Goal: Task Accomplishment & Management: Manage account settings

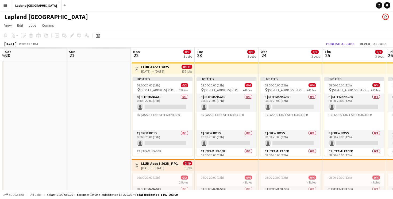
scroll to position [0, 197]
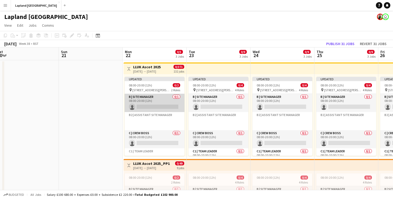
click at [145, 107] on app-card-role "B | Site Manager 0/1 08:00-20:00 (12h) single-neutral-actions" at bounding box center [155, 103] width 60 height 18
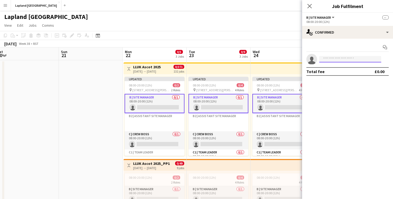
click at [350, 59] on input at bounding box center [350, 59] width 62 height 6
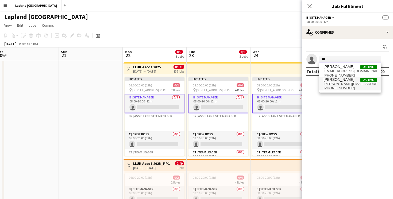
type input "***"
click at [336, 83] on span "[PERSON_NAME][EMAIL_ADDRESS][DOMAIN_NAME]" at bounding box center [349, 84] width 53 height 4
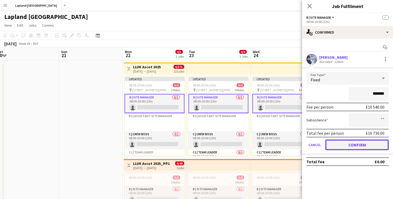
click at [337, 144] on button "Confirm" at bounding box center [356, 145] width 63 height 11
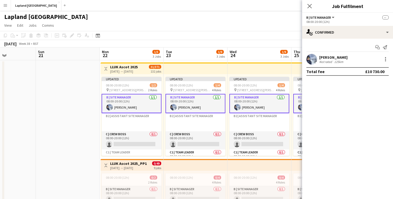
scroll to position [0, 236]
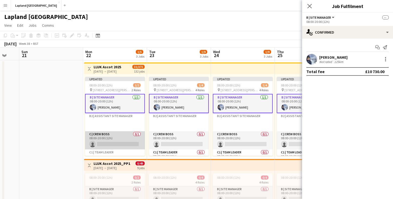
click at [108, 145] on app-card-role "C | Crew Boss 0/1 08:00-20:00 (12h) single-neutral-actions" at bounding box center [115, 141] width 60 height 18
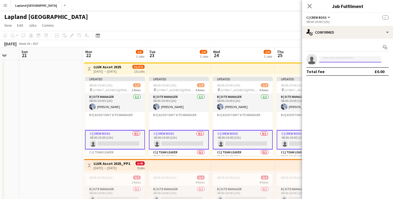
click at [346, 60] on input at bounding box center [350, 59] width 62 height 6
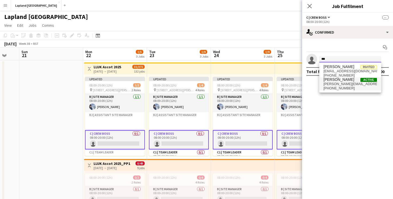
type input "***"
click at [340, 86] on span "[PERSON_NAME][EMAIL_ADDRESS][DOMAIN_NAME]" at bounding box center [349, 84] width 53 height 4
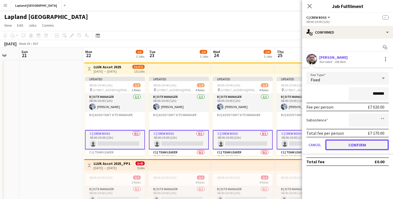
click at [336, 146] on button "Confirm" at bounding box center [356, 145] width 63 height 11
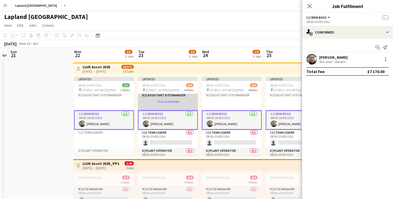
scroll to position [33, 0]
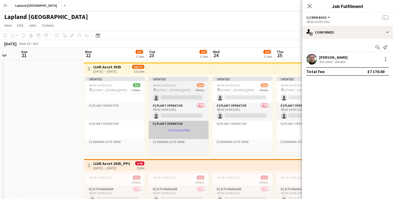
click at [173, 130] on app-card-role-placeholder "D | Plant Operator Click to add Role" at bounding box center [179, 130] width 60 height 18
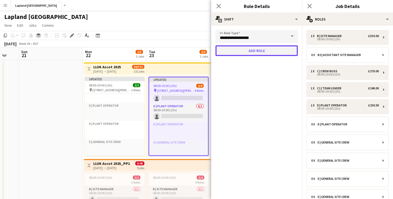
click at [260, 53] on button "Add role" at bounding box center [256, 50] width 82 height 11
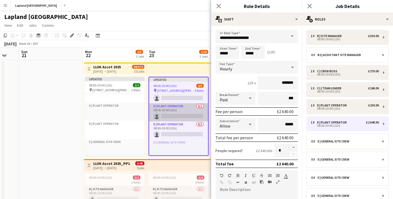
click at [169, 118] on app-card-role "D | Plant Operator 0/1 08:00-20:00 (12h) single-neutral-actions" at bounding box center [178, 112] width 59 height 18
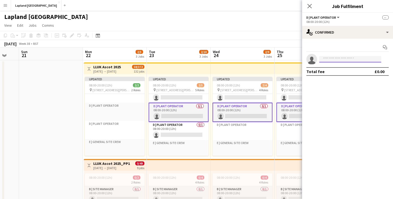
click at [337, 59] on input at bounding box center [350, 59] width 62 height 6
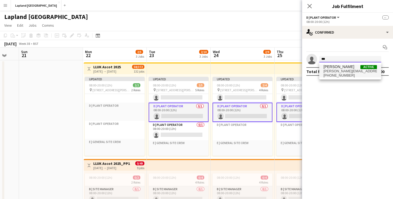
type input "***"
click at [336, 74] on span "[PHONE_NUMBER]" at bounding box center [349, 76] width 53 height 4
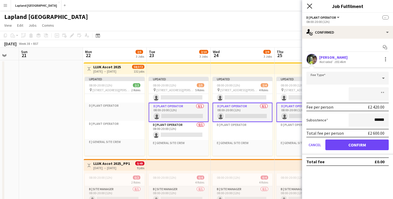
click at [310, 5] on icon "Close pop-in" at bounding box center [309, 5] width 5 height 5
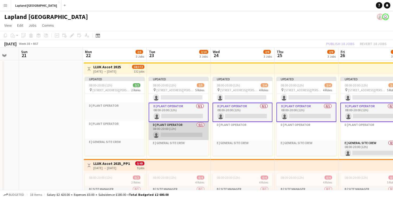
click at [172, 136] on app-card-role "D | Plant Operator 0/1 08:00-20:00 (12h) single-neutral-actions" at bounding box center [179, 131] width 60 height 18
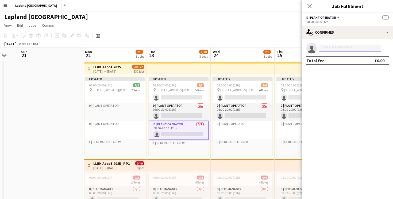
click at [333, 49] on input at bounding box center [350, 48] width 62 height 6
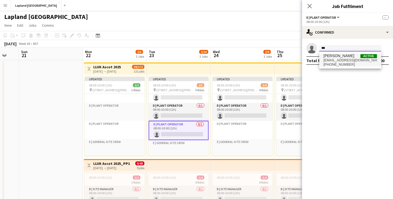
type input "***"
click at [339, 64] on span "[PHONE_NUMBER]" at bounding box center [349, 65] width 53 height 4
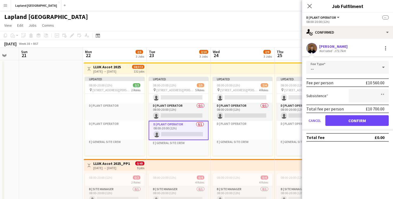
click at [339, 64] on div "--" at bounding box center [342, 67] width 72 height 13
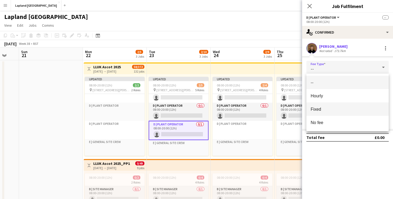
click at [319, 111] on span "Fixed" at bounding box center [348, 109] width 74 height 5
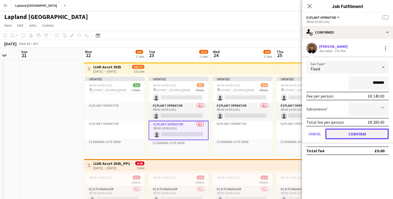
click at [343, 137] on button "Confirm" at bounding box center [356, 134] width 63 height 11
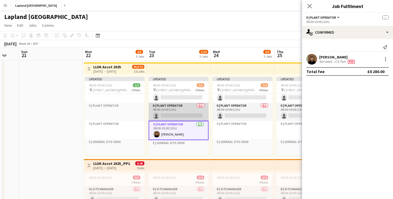
click at [186, 115] on app-card-role "D | Plant Operator 0/1 08:00-20:00 (12h) single-neutral-actions" at bounding box center [179, 112] width 60 height 18
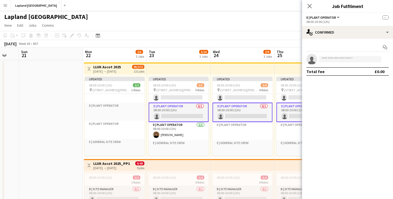
click at [176, 116] on app-card-role "D | Plant Operator 0/1 08:00-20:00 (12h) single-neutral-actions" at bounding box center [179, 112] width 60 height 19
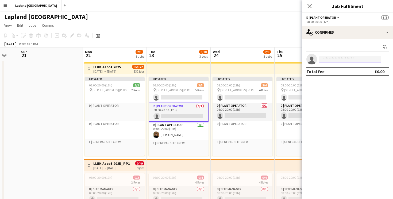
click at [339, 59] on input at bounding box center [350, 59] width 62 height 6
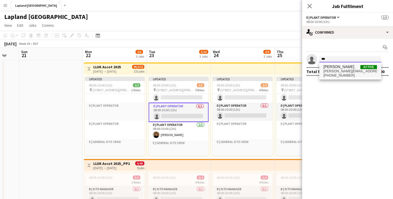
type input "***"
click at [347, 75] on span "[PHONE_NUMBER]" at bounding box center [349, 76] width 53 height 4
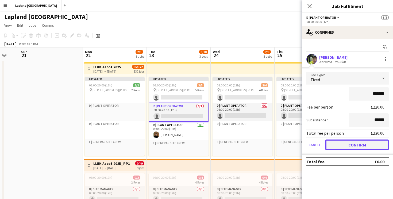
click at [349, 147] on button "Confirm" at bounding box center [356, 145] width 63 height 11
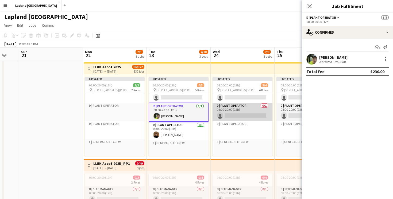
click at [236, 116] on app-card-role "D | Plant Operator 0/1 08:00-20:00 (12h) single-neutral-actions" at bounding box center [243, 112] width 60 height 18
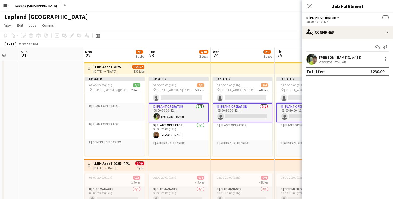
click at [236, 117] on app-card-role "D | Plant Operator 0/1 08:00-20:00 (12h) single-neutral-actions" at bounding box center [243, 112] width 60 height 19
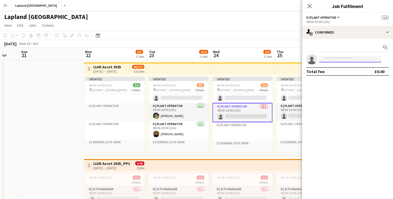
click at [332, 57] on input at bounding box center [350, 59] width 62 height 6
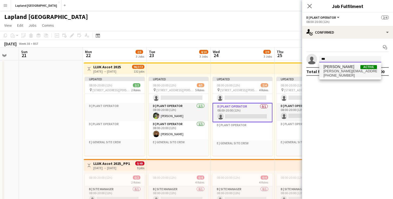
type input "***"
click at [339, 72] on span "[PERSON_NAME][EMAIL_ADDRESS][DOMAIN_NAME]" at bounding box center [349, 71] width 53 height 4
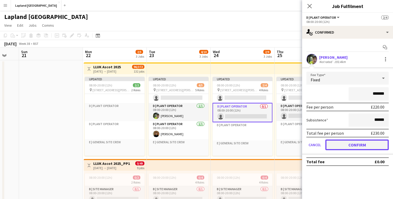
click at [350, 147] on button "Confirm" at bounding box center [356, 145] width 63 height 11
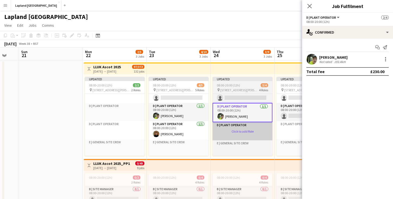
click at [236, 131] on app-card-role-placeholder "D | Plant Operator Click to add Role" at bounding box center [243, 131] width 60 height 18
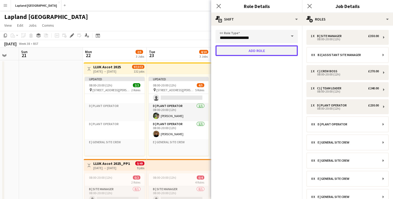
click at [270, 52] on button "Add role" at bounding box center [256, 50] width 82 height 11
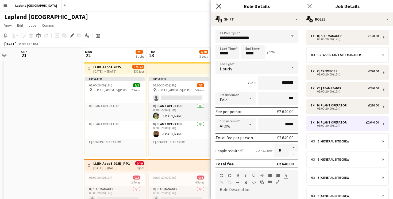
click at [217, 4] on icon at bounding box center [218, 5] width 5 height 5
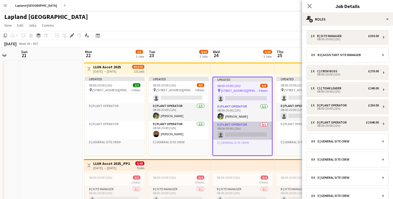
click at [234, 136] on app-card-role "D | Plant Operator 0/1 08:00-20:00 (12h) single-neutral-actions" at bounding box center [242, 131] width 59 height 18
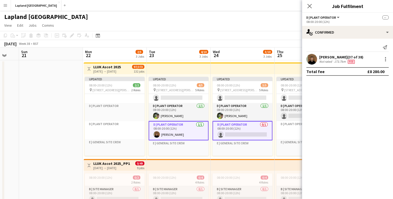
click at [333, 61] on div "173.7km" at bounding box center [340, 62] width 14 height 4
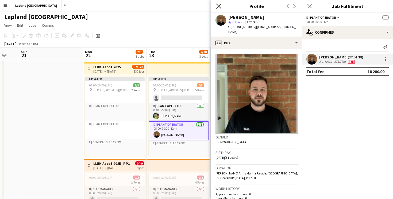
click at [217, 5] on icon at bounding box center [218, 5] width 5 height 5
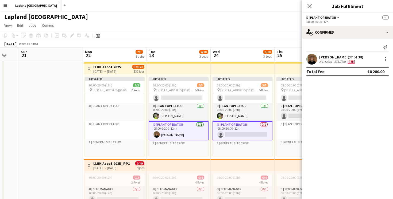
click at [227, 137] on app-card-role "D | Plant Operator 0/1 08:00-20:00 (12h) single-neutral-actions" at bounding box center [243, 130] width 60 height 19
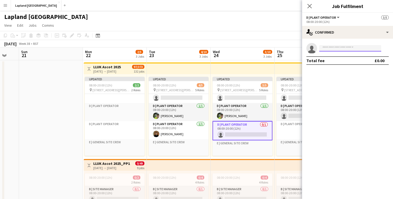
click at [328, 49] on input at bounding box center [350, 48] width 62 height 6
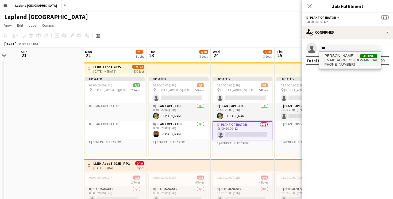
type input "***"
click at [337, 60] on span "[EMAIL_ADDRESS][DOMAIN_NAME]" at bounding box center [349, 60] width 53 height 4
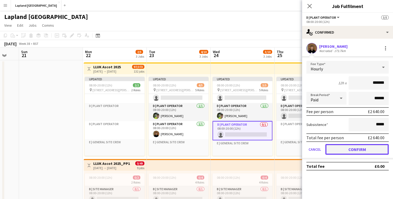
click at [353, 149] on button "Confirm" at bounding box center [356, 149] width 63 height 11
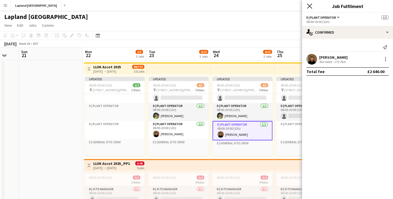
click at [309, 7] on icon "Close pop-in" at bounding box center [309, 5] width 5 height 5
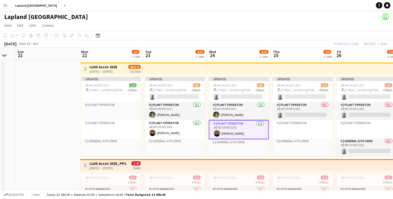
click at [287, 53] on app-board-header-date "Thu 25 2/9 3 Jobs" at bounding box center [303, 54] width 64 height 13
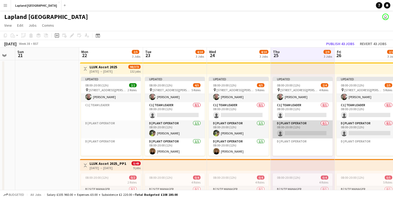
click at [292, 132] on app-card-role "D | Plant Operator 0/1 08:00-20:00 (12h) single-neutral-actions" at bounding box center [303, 130] width 60 height 18
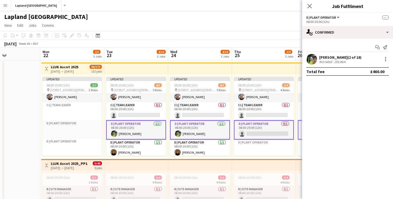
click at [256, 133] on app-card-role "D | Plant Operator 0/1 08:00-20:00 (12h) single-neutral-actions" at bounding box center [264, 130] width 60 height 19
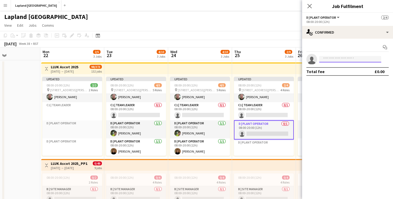
click at [338, 59] on input at bounding box center [350, 59] width 62 height 6
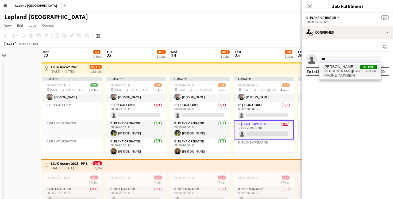
type input "***"
click at [342, 69] on span "Darryl Ladd" at bounding box center [338, 67] width 31 height 5
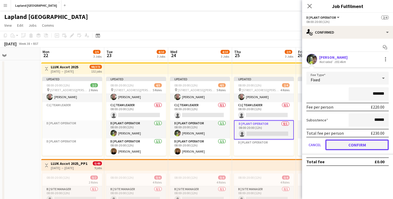
click at [346, 145] on button "Confirm" at bounding box center [356, 145] width 63 height 11
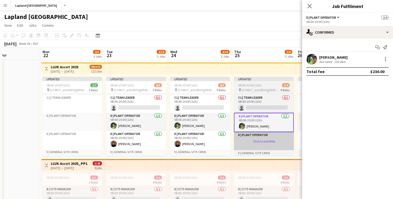
click at [256, 142] on app-card-role-placeholder "D | Plant Operator Click to add Role" at bounding box center [264, 141] width 60 height 18
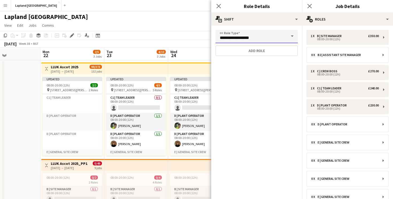
click at [263, 37] on input "**********" at bounding box center [256, 36] width 82 height 13
click at [264, 51] on button "Add role" at bounding box center [256, 50] width 82 height 11
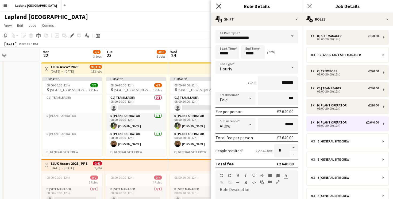
click at [219, 5] on icon "Close pop-in" at bounding box center [218, 5] width 5 height 5
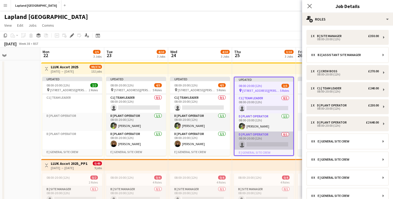
click at [256, 145] on app-card-role "D | Plant Operator 0/1 08:00-20:00 (12h) single-neutral-actions" at bounding box center [263, 141] width 59 height 18
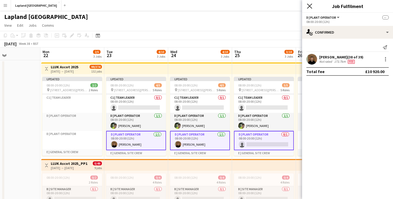
click at [310, 5] on icon "Close pop-in" at bounding box center [309, 5] width 5 height 5
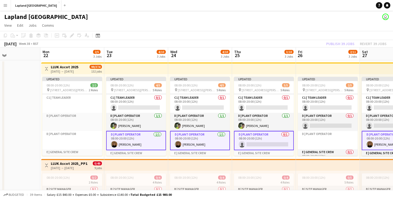
click at [260, 145] on app-card-role "D | Plant Operator 0/1 08:00-20:00 (12h) single-neutral-actions" at bounding box center [264, 140] width 60 height 19
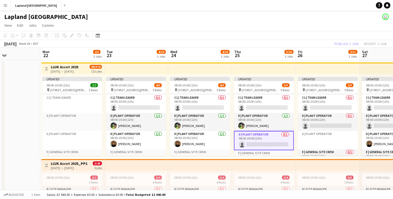
click at [260, 145] on app-card-role "D | Plant Operator 0/1 08:00-20:00 (12h) single-neutral-actions" at bounding box center [264, 140] width 60 height 19
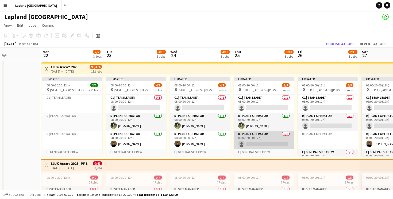
click at [259, 143] on app-card-role "D | Plant Operator 0/1 08:00-20:00 (12h) single-neutral-actions" at bounding box center [264, 140] width 60 height 18
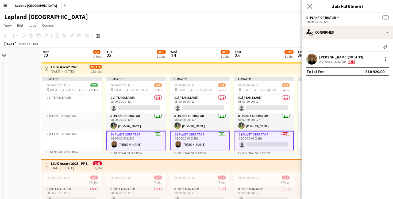
click at [307, 9] on app-icon "Close pop-in" at bounding box center [310, 6] width 8 height 8
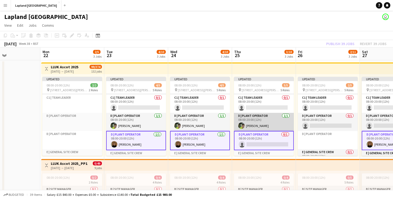
click at [255, 119] on app-card-role "D | Plant Operator 1/1 08:00-20:00 (12h) Darryl Ladd" at bounding box center [264, 122] width 60 height 18
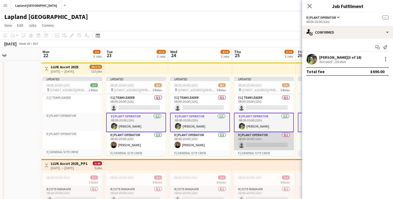
click at [255, 149] on app-card-role "D | Plant Operator 0/1 08:00-20:00 (12h) single-neutral-actions" at bounding box center [264, 141] width 60 height 18
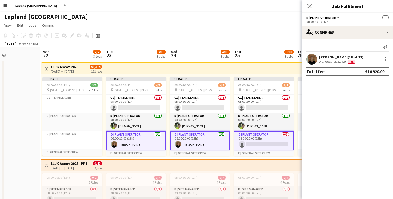
click at [256, 140] on app-card-role "D | Plant Operator 0/1 08:00-20:00 (12h) single-neutral-actions" at bounding box center [264, 140] width 60 height 19
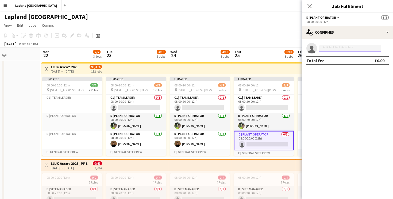
click at [333, 48] on input at bounding box center [350, 48] width 62 height 6
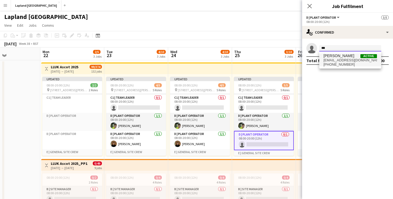
type input "***"
click at [334, 63] on span "[PHONE_NUMBER]" at bounding box center [349, 65] width 53 height 4
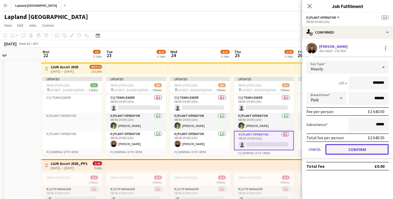
click at [337, 151] on button "Confirm" at bounding box center [356, 149] width 63 height 11
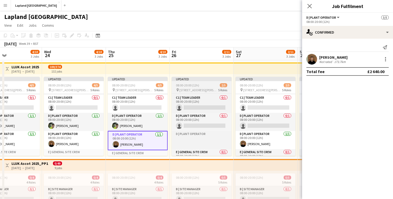
scroll to position [54, 0]
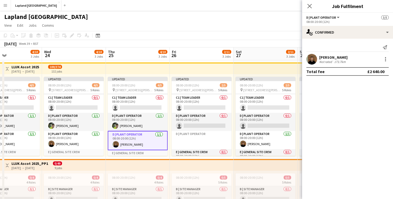
click at [197, 48] on app-board-header-date "Fri 26 2/11 3 Jobs" at bounding box center [202, 54] width 64 height 13
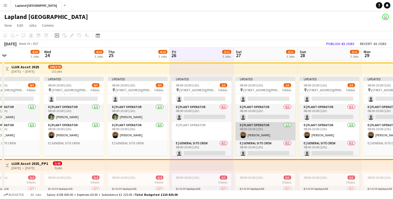
scroll to position [63, 0]
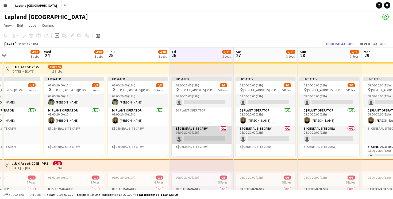
click at [191, 139] on app-card-role "E | General Site Crew 0/1 08:00-20:00 (12h) single-neutral-actions" at bounding box center [202, 135] width 60 height 18
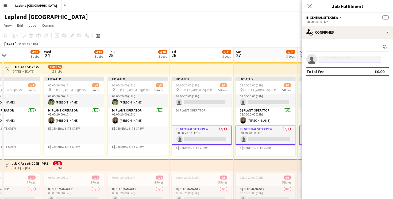
click at [330, 59] on input at bounding box center [350, 59] width 62 height 6
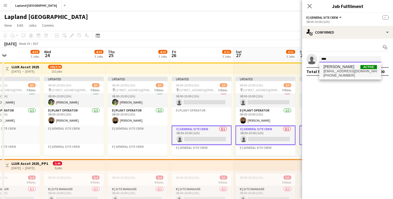
type input "****"
click at [329, 73] on span "[EMAIL_ADDRESS][DOMAIN_NAME]" at bounding box center [349, 71] width 53 height 4
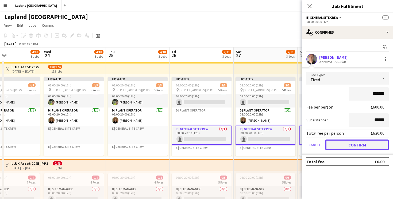
click at [337, 145] on button "Confirm" at bounding box center [356, 145] width 63 height 11
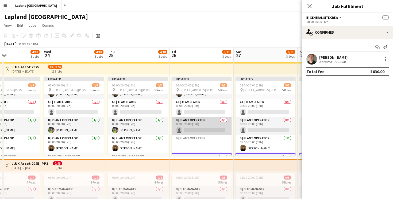
click at [195, 130] on app-card-role "D | Plant Operator 0/1 08:00-20:00 (12h) single-neutral-actions" at bounding box center [202, 126] width 60 height 18
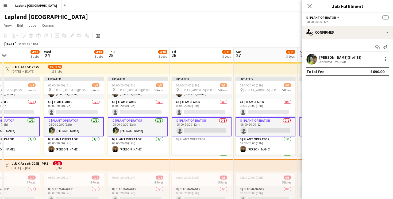
click at [337, 63] on div "193.4km" at bounding box center [340, 62] width 14 height 4
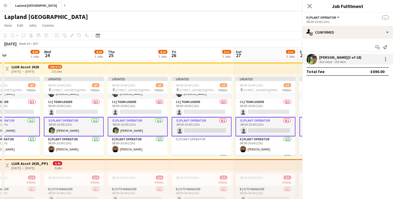
click at [337, 63] on div "193.4km" at bounding box center [340, 62] width 14 height 4
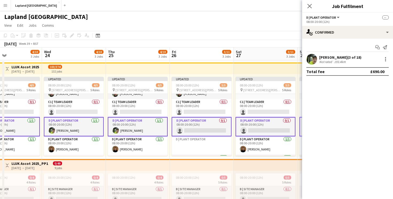
click at [329, 58] on div "Darryl Ladd (3 of 18)" at bounding box center [340, 57] width 42 height 5
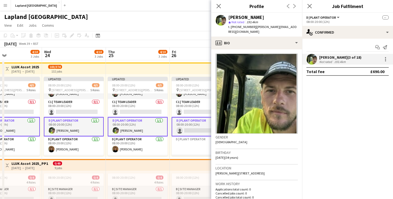
click at [329, 58] on div "Darryl Ladd (3 of 18)" at bounding box center [340, 57] width 42 height 5
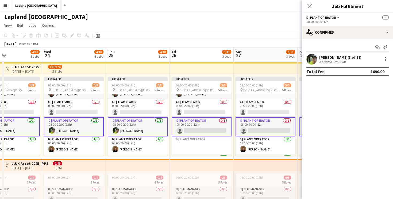
click at [385, 18] on span "--" at bounding box center [385, 18] width 6 height 4
click at [310, 5] on icon at bounding box center [309, 5] width 5 height 5
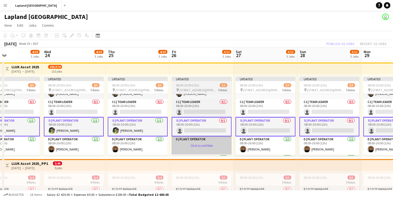
click at [190, 144] on app-card-role-placeholder "D | Plant Operator Click to add Role" at bounding box center [202, 146] width 60 height 18
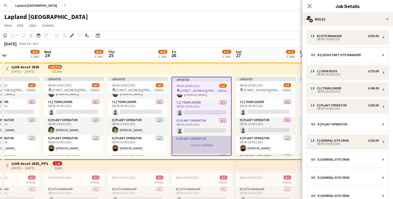
click at [199, 146] on app-card-role-placeholder "D | Plant Operator Click to add Role" at bounding box center [201, 145] width 59 height 18
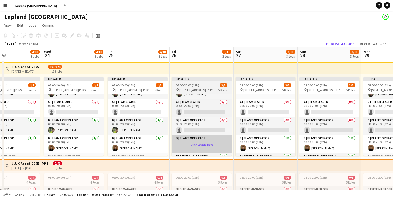
click at [197, 144] on app-card-role-placeholder "D | Plant Operator Click to add Role" at bounding box center [202, 145] width 60 height 18
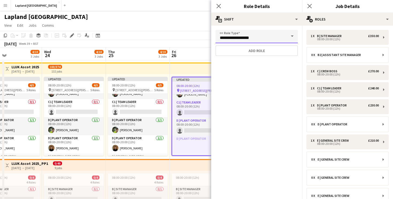
click at [255, 41] on input "**********" at bounding box center [256, 36] width 82 height 13
click at [256, 51] on button "Add role" at bounding box center [256, 50] width 82 height 11
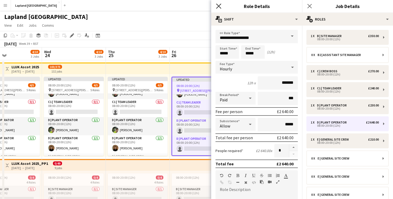
click at [219, 6] on icon at bounding box center [218, 5] width 5 height 5
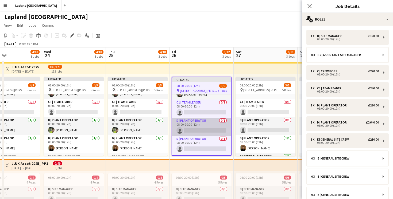
click at [195, 132] on app-card-role "D | Plant Operator 0/1 08:00-20:00 (12h) single-neutral-actions" at bounding box center [201, 127] width 59 height 18
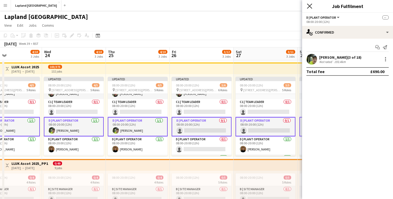
click at [310, 8] on icon "Close pop-in" at bounding box center [309, 5] width 5 height 5
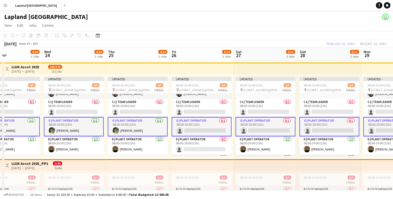
click at [189, 122] on app-card-role "D | Plant Operator 0/1 08:00-20:00 (12h) single-neutral-actions" at bounding box center [202, 126] width 60 height 19
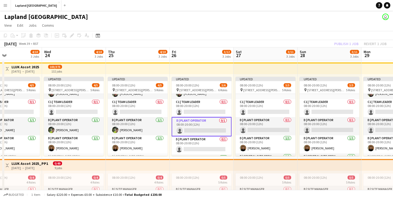
click at [189, 124] on app-card-role "D | Plant Operator 0/1 08:00-20:00 (12h) single-neutral-actions" at bounding box center [202, 126] width 60 height 19
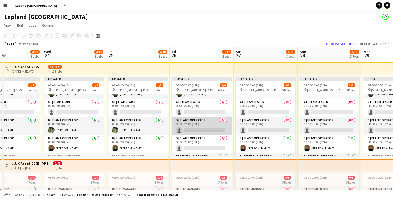
click at [189, 124] on app-card-role "D | Plant Operator 0/1 08:00-20:00 (12h) single-neutral-actions" at bounding box center [202, 126] width 60 height 18
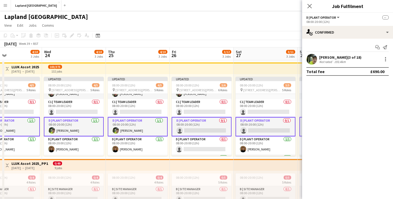
click at [206, 132] on app-card-role "D | Plant Operator 0/1 08:00-20:00 (12h) single-neutral-actions" at bounding box center [202, 126] width 60 height 19
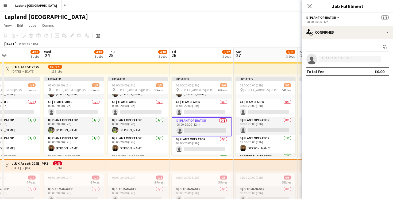
click at [206, 132] on app-card-role "D | Plant Operator 0/1 08:00-20:00 (12h) single-neutral-actions" at bounding box center [202, 126] width 60 height 19
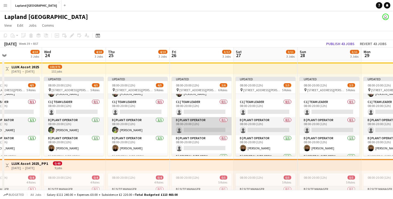
click at [205, 132] on app-card-role "D | Plant Operator 0/1 08:00-20:00 (12h) single-neutral-actions" at bounding box center [202, 126] width 60 height 18
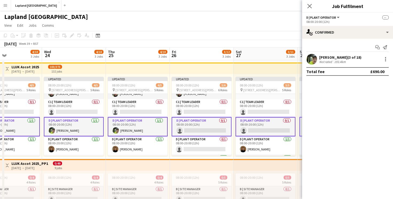
click at [198, 129] on app-card-role "D | Plant Operator 0/1 08:00-20:00 (12h) single-neutral-actions" at bounding box center [202, 126] width 60 height 19
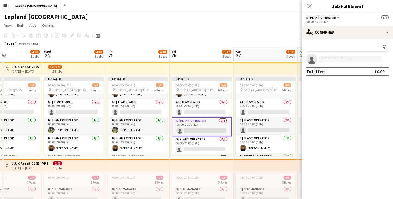
click at [198, 129] on app-card-role "D | Plant Operator 0/1 08:00-20:00 (12h) single-neutral-actions" at bounding box center [202, 126] width 60 height 19
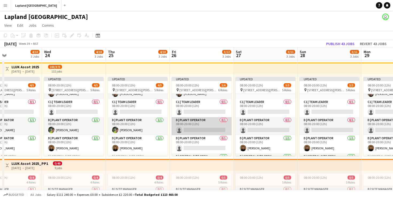
click at [198, 133] on app-card-role "D | Plant Operator 0/1 08:00-20:00 (12h) single-neutral-actions" at bounding box center [202, 126] width 60 height 18
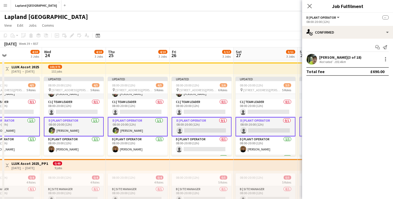
click at [198, 130] on app-card-role "D | Plant Operator 0/1 08:00-20:00 (12h) single-neutral-actions" at bounding box center [202, 126] width 60 height 19
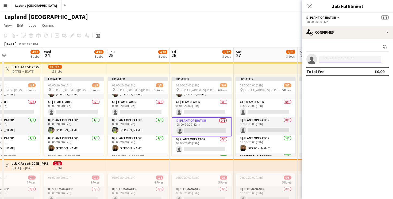
click at [325, 58] on input at bounding box center [350, 59] width 62 height 6
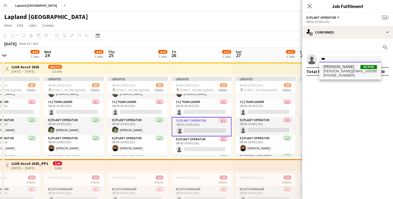
type input "***"
click at [333, 71] on span "[PERSON_NAME][EMAIL_ADDRESS][DOMAIN_NAME]" at bounding box center [349, 71] width 53 height 4
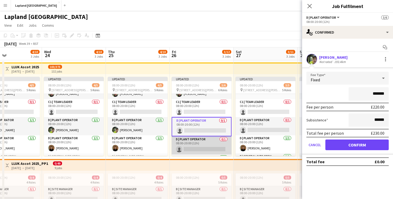
click at [196, 149] on app-card-role "D | Plant Operator 0/1 08:00-20:00 (12h) single-neutral-actions" at bounding box center [202, 146] width 60 height 18
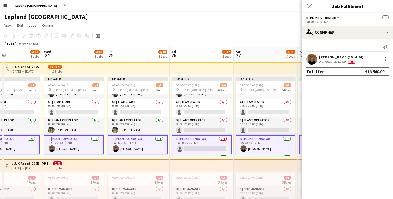
click at [196, 150] on app-card-role "D | Plant Operator 0/1 08:00-20:00 (12h) single-neutral-actions" at bounding box center [202, 145] width 60 height 19
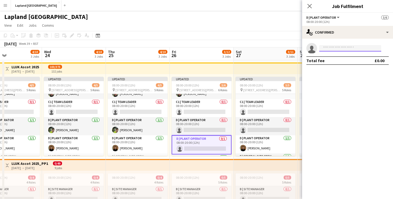
click at [329, 48] on input at bounding box center [350, 48] width 62 height 6
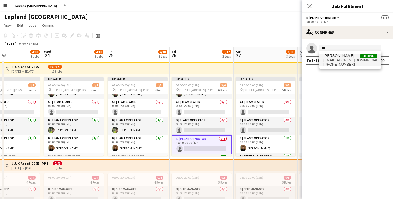
type input "***"
click at [330, 56] on span "Alfie valentine" at bounding box center [338, 56] width 31 height 5
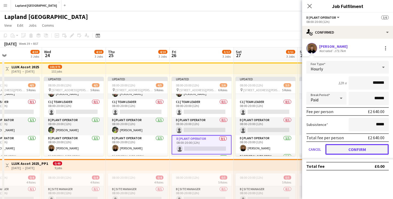
click at [349, 149] on button "Confirm" at bounding box center [356, 149] width 63 height 11
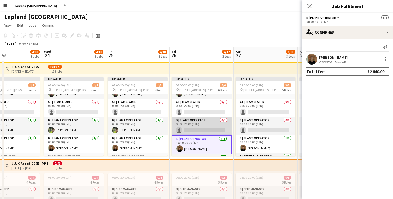
click at [202, 132] on app-card-role "D | Plant Operator 0/1 08:00-20:00 (12h) single-neutral-actions" at bounding box center [202, 126] width 60 height 18
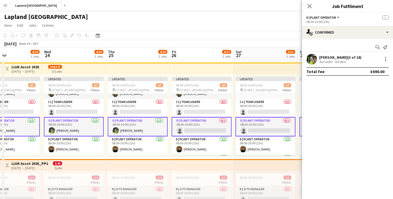
click at [202, 132] on app-card-role "D | Plant Operator 0/1 08:00-20:00 (12h) single-neutral-actions" at bounding box center [202, 126] width 60 height 19
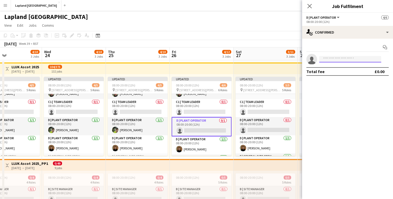
click at [334, 58] on input at bounding box center [350, 59] width 62 height 6
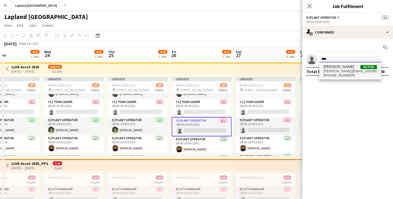
type input "****"
click at [334, 75] on span "[PHONE_NUMBER]" at bounding box center [349, 76] width 53 height 4
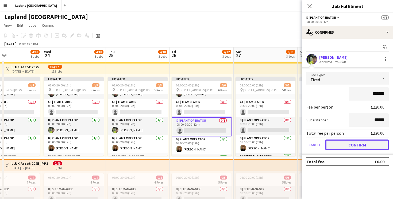
click at [347, 144] on button "Confirm" at bounding box center [356, 145] width 63 height 11
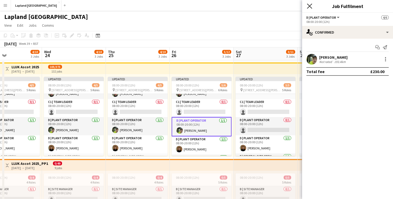
click at [308, 6] on icon "Close pop-in" at bounding box center [309, 5] width 5 height 5
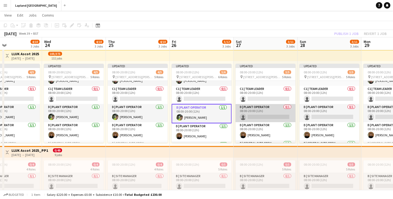
scroll to position [58, 0]
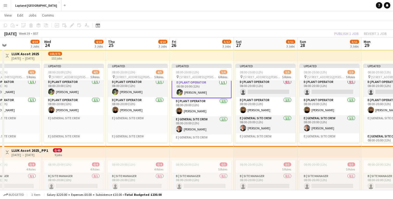
click at [256, 37] on app-board-header-date "Sat 27 3/11 3 Jobs" at bounding box center [266, 43] width 64 height 13
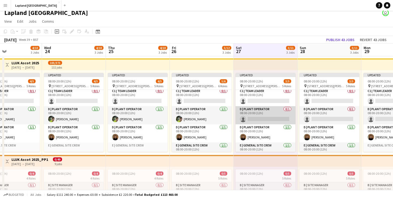
click at [255, 121] on app-card-role "D | Plant Operator 0/1 08:00-20:00 (12h) single-neutral-actions" at bounding box center [266, 115] width 60 height 18
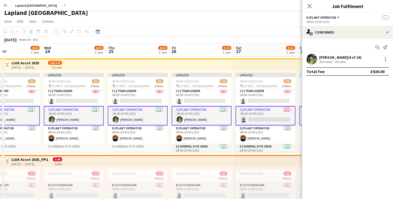
click at [257, 120] on app-card-role "D | Plant Operator 0/1 08:00-20:00 (12h) single-neutral-actions" at bounding box center [266, 115] width 60 height 19
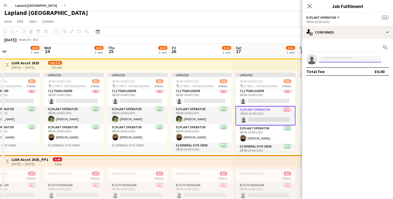
click at [330, 57] on input at bounding box center [350, 59] width 62 height 6
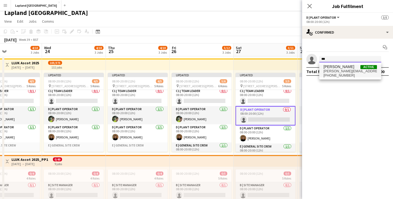
type input "***"
click at [336, 71] on span "[PERSON_NAME][EMAIL_ADDRESS][DOMAIN_NAME]" at bounding box center [349, 71] width 53 height 4
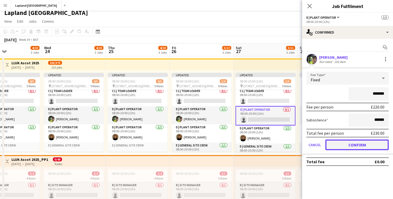
click at [345, 143] on button "Confirm" at bounding box center [356, 145] width 63 height 11
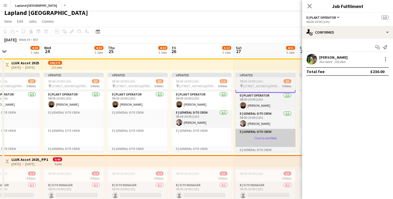
click at [258, 133] on app-card-role-placeholder "E | General Site Crew Click to add Role" at bounding box center [266, 138] width 60 height 18
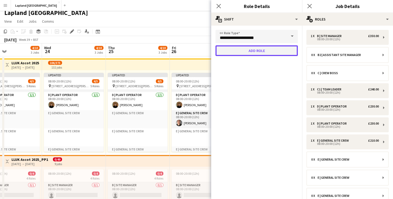
click at [264, 51] on button "Add role" at bounding box center [256, 50] width 82 height 11
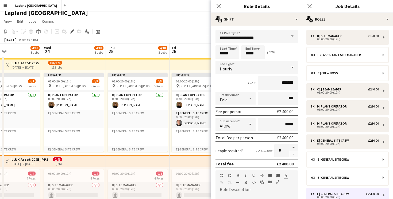
click at [295, 37] on span at bounding box center [292, 36] width 11 height 13
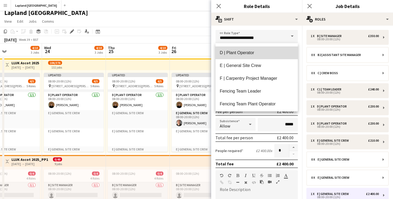
click at [239, 55] on span "D | Plant Operator" at bounding box center [257, 52] width 74 height 5
type input "**********"
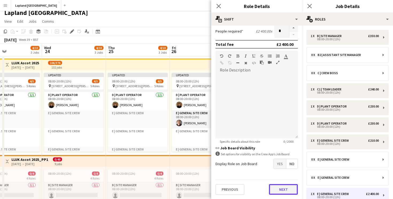
click at [277, 191] on button "Next" at bounding box center [283, 189] width 29 height 11
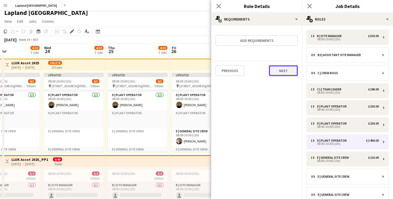
click at [278, 70] on button "Next" at bounding box center [283, 70] width 29 height 11
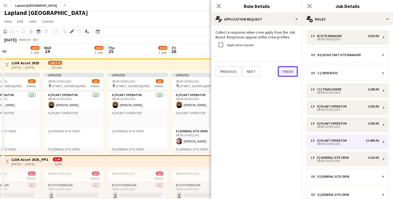
click at [292, 71] on button "Finish" at bounding box center [288, 71] width 20 height 11
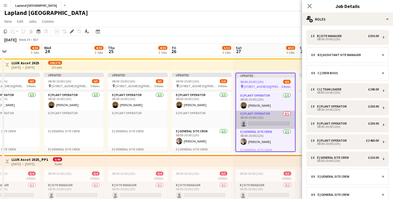
click at [257, 125] on app-card-role "D | Plant Operator 0/1 08:00-20:00 (12h) single-neutral-actions" at bounding box center [265, 120] width 59 height 18
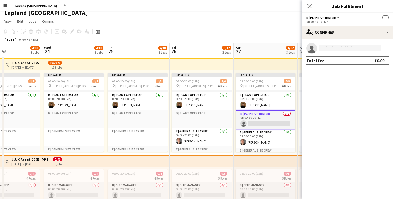
click at [325, 48] on input at bounding box center [350, 48] width 62 height 6
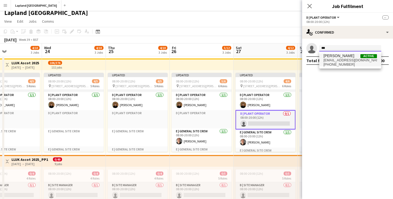
type input "***"
click at [330, 63] on span "[PHONE_NUMBER]" at bounding box center [349, 65] width 53 height 4
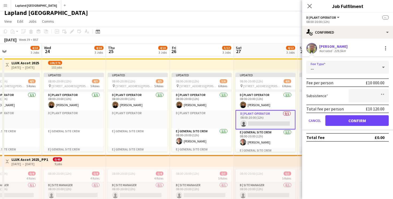
click at [337, 63] on div "--" at bounding box center [342, 67] width 72 height 13
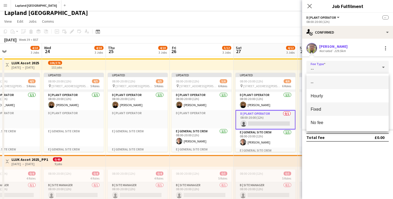
click at [318, 106] on mat-option "Fixed" at bounding box center [347, 109] width 82 height 13
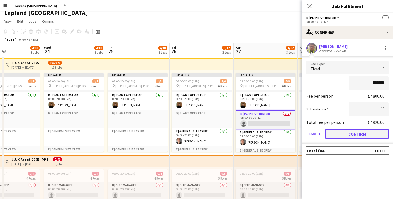
click at [344, 137] on button "Confirm" at bounding box center [356, 134] width 63 height 11
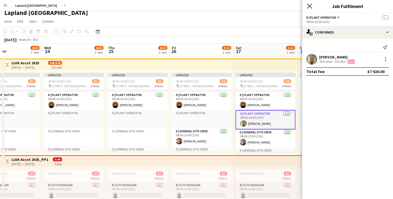
click at [310, 6] on icon at bounding box center [309, 5] width 5 height 5
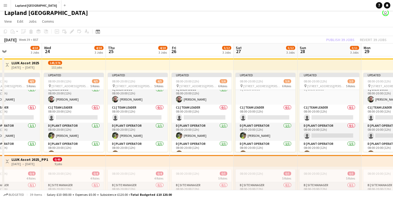
click at [321, 49] on app-board-header-date "Sun 28 3/11 3 Jobs" at bounding box center [330, 50] width 64 height 13
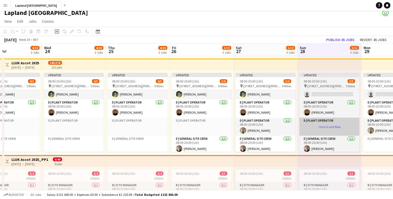
click at [326, 127] on app-card-role-placeholder "D | Plant Operator Click to add Role" at bounding box center [329, 127] width 60 height 18
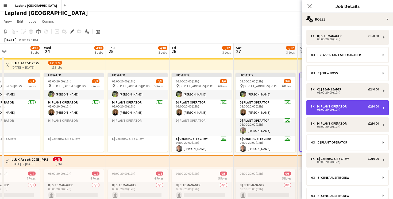
click at [335, 110] on div "08:00-20:00 (12h)" at bounding box center [345, 110] width 68 height 3
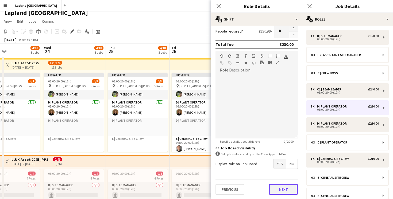
click at [285, 188] on button "Next" at bounding box center [283, 189] width 29 height 11
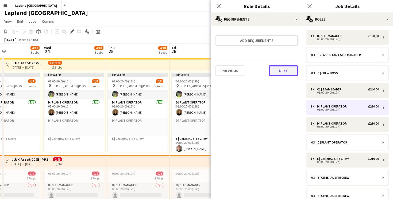
click at [283, 75] on button "Next" at bounding box center [283, 70] width 29 height 11
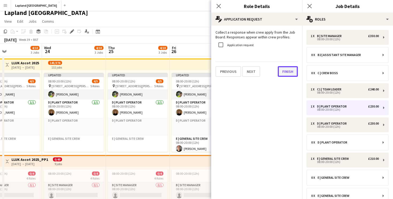
click at [284, 75] on button "Finish" at bounding box center [288, 71] width 20 height 11
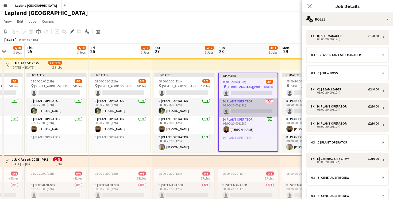
click at [240, 111] on app-card-role "D | Plant Operator 0/1 08:00-20:00 (12h) single-neutral-actions" at bounding box center [248, 108] width 59 height 18
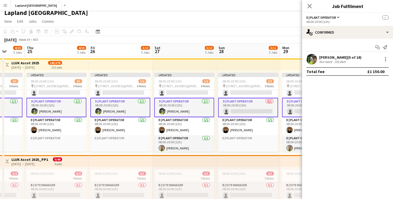
click at [242, 111] on app-card-role "D | Plant Operator 0/1 08:00-20:00 (12h) single-neutral-actions" at bounding box center [248, 107] width 60 height 19
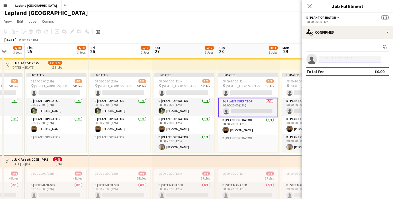
click at [329, 61] on input at bounding box center [350, 59] width 62 height 6
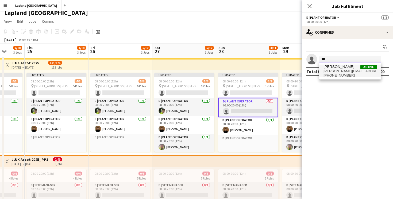
type input "***"
click at [333, 70] on span "[PERSON_NAME][EMAIL_ADDRESS][DOMAIN_NAME]" at bounding box center [349, 71] width 53 height 4
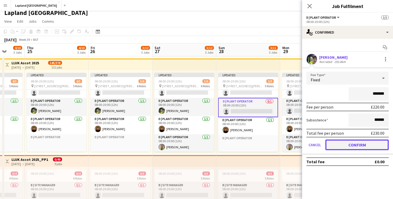
click at [349, 149] on button "Confirm" at bounding box center [356, 145] width 63 height 11
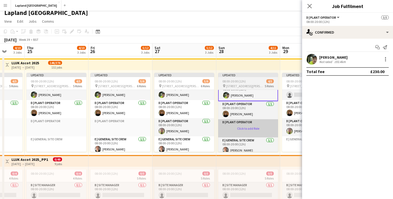
click at [242, 130] on app-card-role-placeholder "D | Plant Operator Click to add Role" at bounding box center [248, 128] width 60 height 18
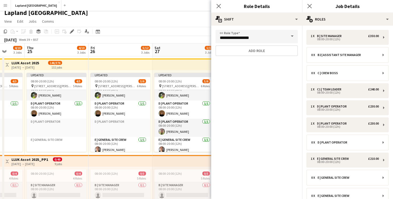
click at [256, 60] on form "**********" at bounding box center [256, 45] width 91 height 30
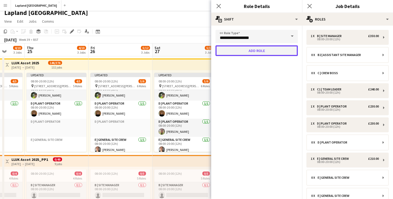
click at [256, 53] on button "Add role" at bounding box center [256, 50] width 82 height 11
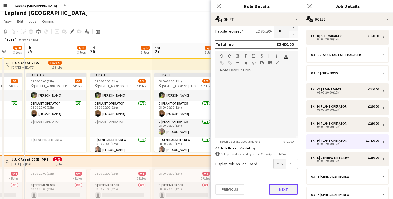
click at [283, 190] on button "Next" at bounding box center [283, 189] width 29 height 11
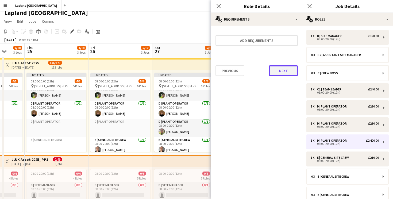
click at [275, 74] on button "Next" at bounding box center [283, 70] width 29 height 11
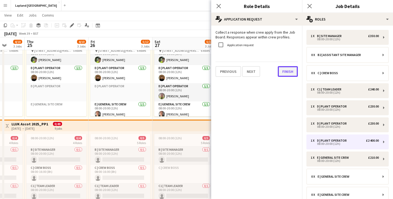
click at [289, 69] on button "Finish" at bounding box center [288, 71] width 20 height 11
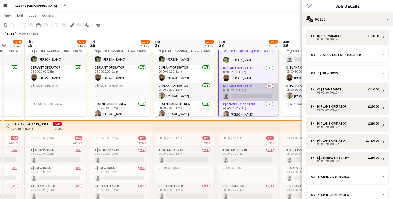
click at [242, 95] on app-card-role "D | Plant Operator 0/1 08:00-20:00 (12h) single-neutral-actions" at bounding box center [248, 92] width 59 height 18
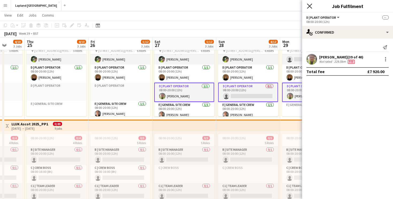
click at [308, 5] on icon "Close pop-in" at bounding box center [309, 5] width 5 height 5
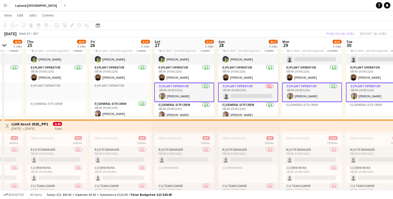
click at [245, 98] on app-card-role "D | Plant Operator 0/1 08:00-20:00 (12h) single-neutral-actions" at bounding box center [248, 92] width 60 height 19
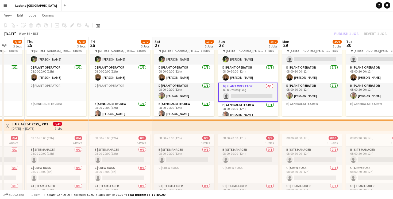
click at [245, 97] on app-card-role "D | Plant Operator 0/1 08:00-20:00 (12h) single-neutral-actions" at bounding box center [248, 92] width 60 height 19
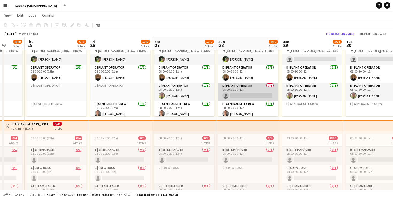
click at [245, 97] on app-card-role "D | Plant Operator 0/1 08:00-20:00 (12h) single-neutral-actions" at bounding box center [248, 92] width 60 height 18
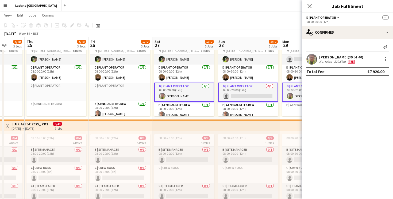
click at [243, 98] on app-card-role "D | Plant Operator 0/1 08:00-20:00 (12h) single-neutral-actions" at bounding box center [248, 92] width 60 height 19
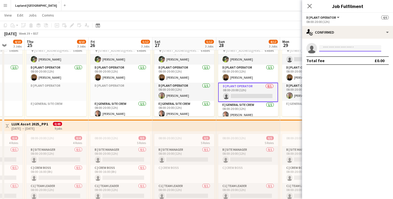
click at [332, 47] on input at bounding box center [350, 48] width 62 height 6
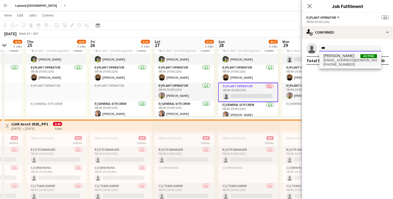
type input "***"
click at [333, 60] on span "[EMAIL_ADDRESS][DOMAIN_NAME]" at bounding box center [349, 60] width 53 height 4
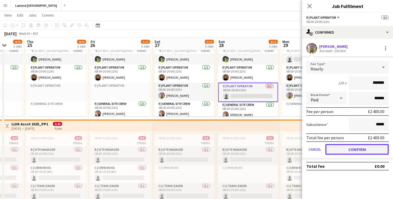
click at [340, 152] on button "Confirm" at bounding box center [356, 149] width 63 height 11
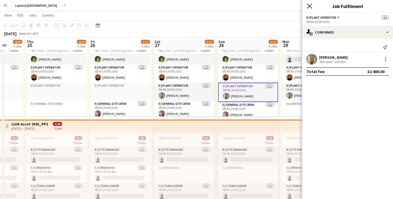
click at [309, 5] on icon at bounding box center [309, 5] width 5 height 5
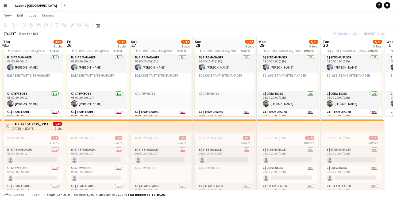
click at [281, 41] on app-board-header-date "Mon 29 4/21 3 Jobs" at bounding box center [289, 43] width 64 height 13
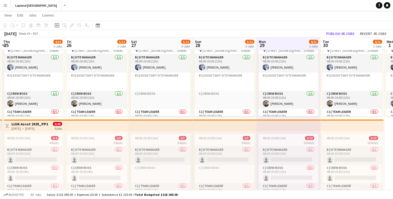
click at [269, 43] on app-board-header-date "Mon 29 4/21 3 Jobs" at bounding box center [289, 43] width 64 height 13
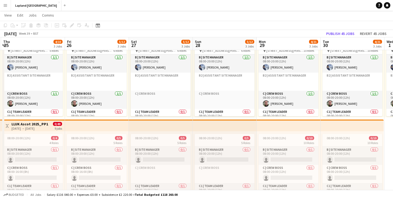
click at [274, 45] on app-board-header-date "Mon 29 4/21 3 Jobs" at bounding box center [289, 43] width 64 height 13
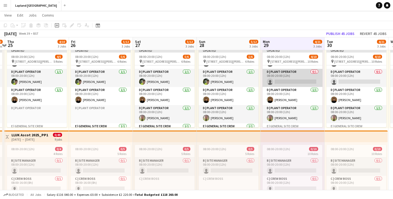
click at [282, 82] on app-card-role "D | Plant Operator 0/1 08:00-20:00 (12h) single-neutral-actions" at bounding box center [293, 78] width 60 height 18
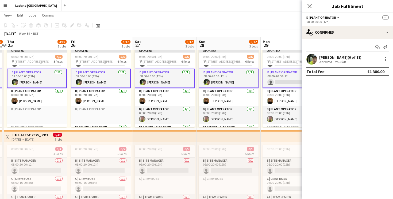
click at [285, 83] on app-card-role "D | Plant Operator 0/1 08:00-20:00 (12h) single-neutral-actions" at bounding box center [293, 78] width 60 height 19
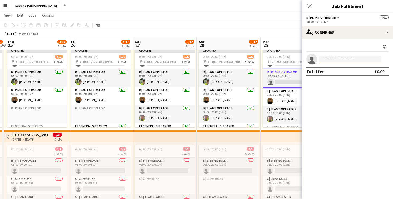
click at [331, 59] on input at bounding box center [350, 59] width 62 height 6
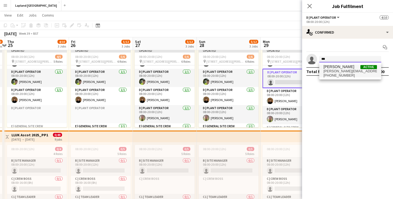
type input "***"
click at [345, 72] on span "[PERSON_NAME][EMAIL_ADDRESS][DOMAIN_NAME]" at bounding box center [349, 71] width 53 height 4
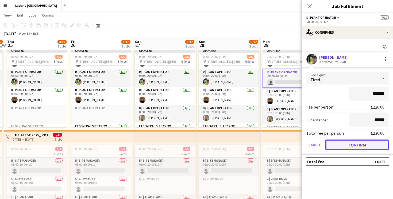
click at [349, 142] on button "Confirm" at bounding box center [356, 145] width 63 height 11
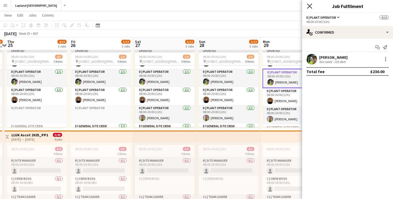
click at [310, 4] on icon "Close pop-in" at bounding box center [309, 5] width 5 height 5
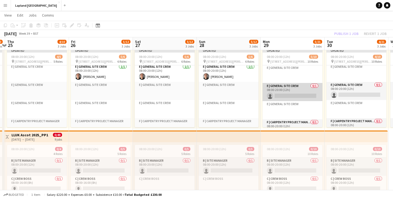
click at [291, 96] on app-card-role "E | General Site Crew 0/1 08:00-20:00 (12h) single-neutral-actions" at bounding box center [293, 92] width 60 height 18
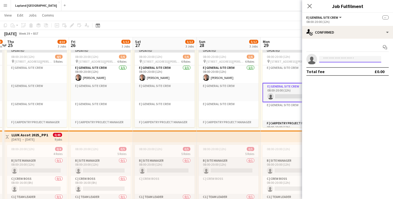
click at [331, 57] on input at bounding box center [350, 59] width 62 height 6
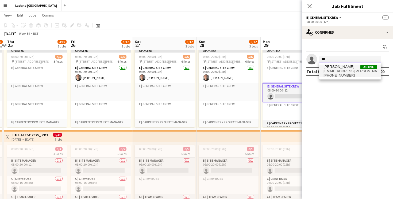
type input "***"
click at [332, 68] on span "Niall Clark" at bounding box center [338, 67] width 31 height 5
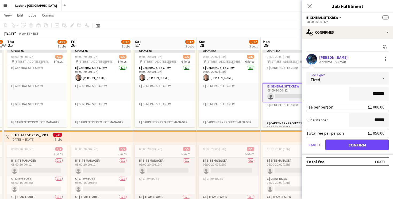
click at [322, 79] on div "Fixed" at bounding box center [342, 78] width 72 height 13
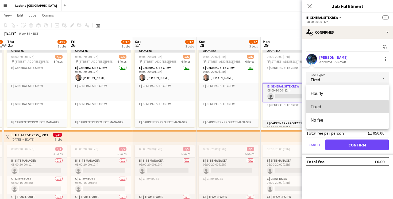
click at [318, 108] on span "Fixed" at bounding box center [348, 107] width 74 height 5
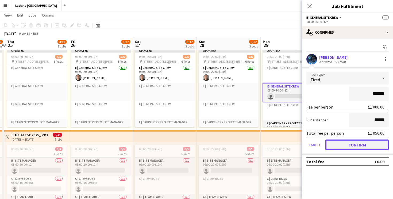
click at [334, 143] on button "Confirm" at bounding box center [356, 145] width 63 height 11
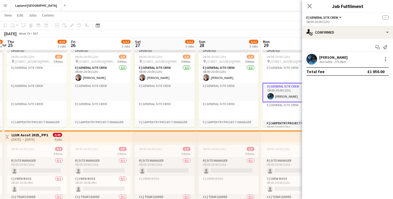
click at [285, 31] on div "September 2025 Week 39 • BST Publish 5 jobs Revert 5 jobs" at bounding box center [196, 33] width 393 height 7
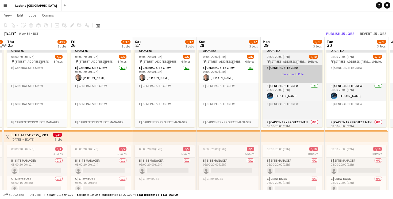
click at [286, 75] on app-card-role-placeholder "E | General Site Crew Click to add Role" at bounding box center [293, 74] width 60 height 18
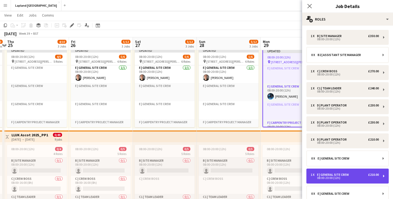
click at [333, 179] on div "08:00-20:00 (12h)" at bounding box center [345, 178] width 68 height 3
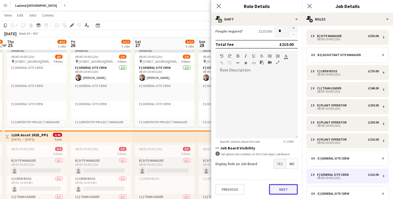
click at [281, 189] on button "Next" at bounding box center [283, 189] width 29 height 11
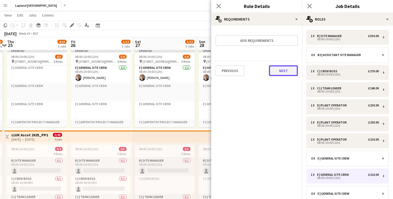
click at [277, 72] on button "Next" at bounding box center [283, 70] width 29 height 11
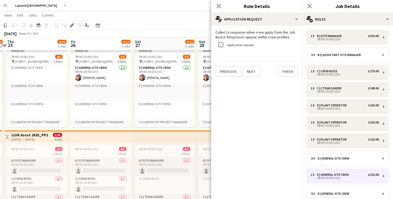
click at [291, 79] on div "Collect a response when crew apply from the Job Board. Responses appear within …" at bounding box center [256, 54] width 91 height 56
click at [291, 73] on button "Finish" at bounding box center [288, 71] width 20 height 11
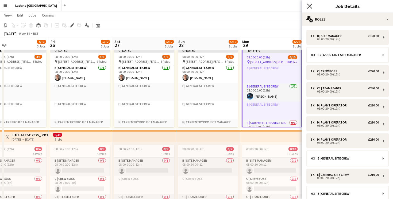
click at [311, 7] on icon "Close pop-in" at bounding box center [309, 5] width 5 height 5
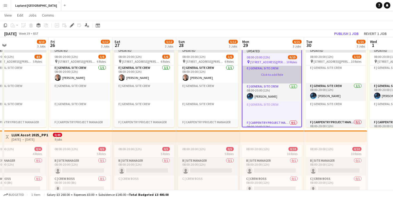
click at [267, 74] on app-card-role-placeholder "E | General Site Crew Click to add Role" at bounding box center [271, 74] width 59 height 18
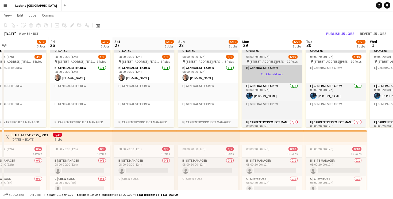
click at [267, 74] on app-card-role-placeholder "E | General Site Crew Click to add Role" at bounding box center [272, 74] width 60 height 18
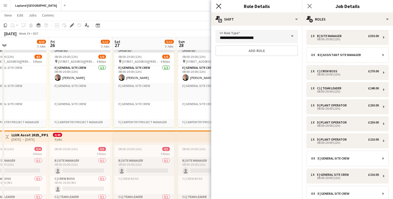
click at [220, 5] on icon "Close pop-in" at bounding box center [218, 5] width 5 height 5
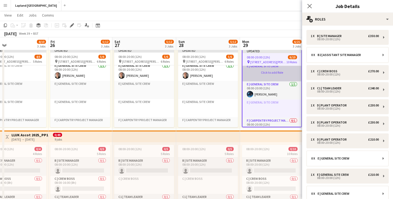
click at [266, 75] on app-card-role-placeholder "E | General Site Crew Click to add Role" at bounding box center [271, 72] width 59 height 18
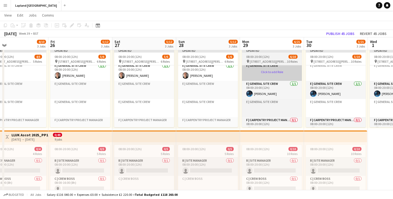
click at [267, 71] on app-card-role-placeholder "E | General Site Crew Click to add Role" at bounding box center [272, 72] width 60 height 18
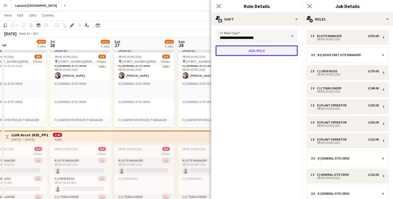
click at [264, 51] on button "Add role" at bounding box center [256, 50] width 82 height 11
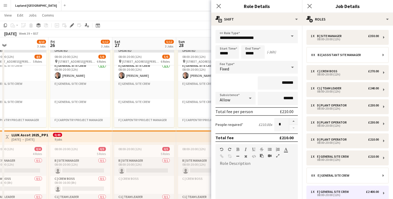
type input "*****"
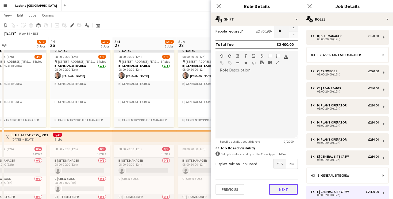
click at [285, 189] on button "Next" at bounding box center [283, 189] width 29 height 11
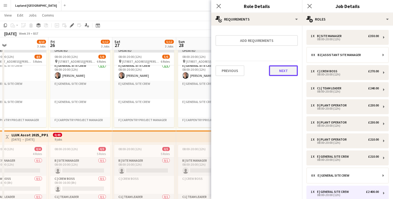
click at [287, 70] on button "Next" at bounding box center [283, 70] width 29 height 11
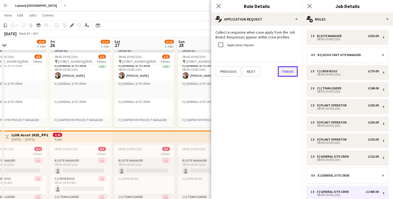
click at [284, 73] on button "Finish" at bounding box center [288, 71] width 20 height 11
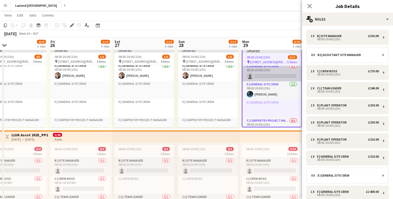
click at [268, 76] on app-card-role "E | General Site Crew 0/1 08:00-20:00 (12h) single-neutral-actions" at bounding box center [271, 72] width 59 height 18
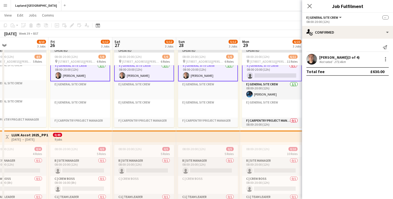
click at [269, 75] on app-card-role "E | General Site Crew 0/1 08:00-20:00 (12h) single-neutral-actions" at bounding box center [272, 71] width 60 height 19
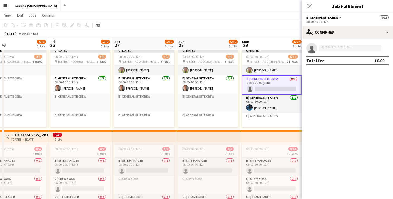
click at [259, 87] on app-card-role "E | General Site Crew 0/1 08:00-20:00 (12h) single-neutral-actions" at bounding box center [272, 85] width 60 height 19
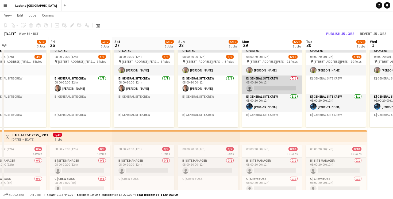
click at [265, 92] on app-card-role "E | General Site Crew 0/1 08:00-20:00 (12h) single-neutral-actions" at bounding box center [272, 85] width 60 height 18
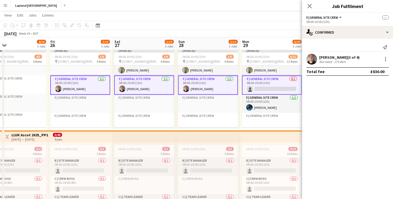
click at [265, 89] on app-card-role "E | General Site Crew 0/1 08:00-20:00 (12h) single-neutral-actions" at bounding box center [272, 85] width 60 height 19
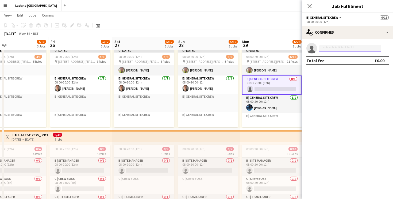
click at [330, 48] on input at bounding box center [350, 48] width 62 height 6
type input "*****"
click at [308, 5] on icon at bounding box center [309, 5] width 5 height 5
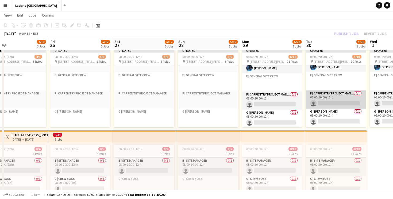
click at [330, 102] on app-card-role "F | Carpentry Project Manager 0/1 08:00-20:00 (12h) single-neutral-actions" at bounding box center [336, 100] width 60 height 18
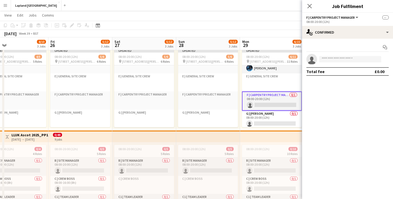
click at [263, 105] on app-card-role "F | Carpentry Project Manager 0/1 08:00-20:00 (12h) single-neutral-actions" at bounding box center [272, 101] width 60 height 19
click at [332, 59] on input at bounding box center [350, 59] width 62 height 6
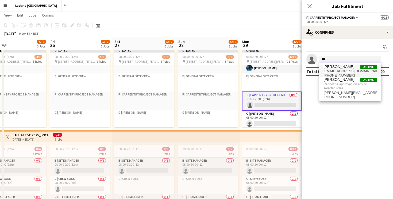
type input "***"
click at [336, 70] on span "hartleylsamuel@gmail.com" at bounding box center [349, 71] width 53 height 4
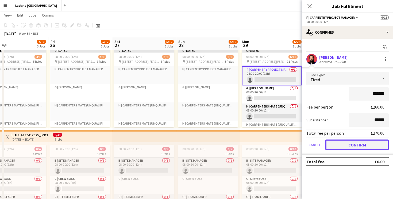
click at [338, 145] on button "Confirm" at bounding box center [356, 145] width 63 height 11
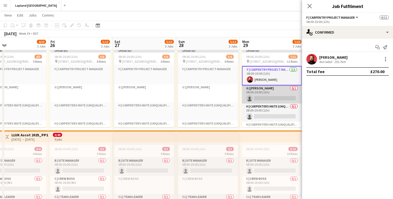
click at [264, 98] on app-card-role "G | Carpenter 0/1 08:00-20:00 (12h) single-neutral-actions" at bounding box center [272, 95] width 60 height 18
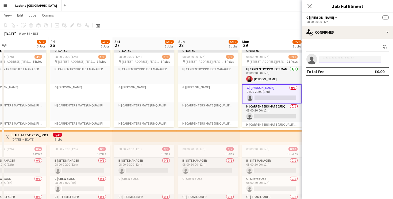
click at [328, 59] on input at bounding box center [350, 59] width 62 height 6
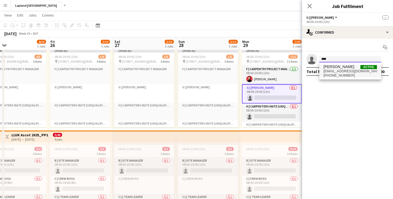
type input "****"
click at [328, 69] on span "Callum Howard" at bounding box center [338, 67] width 31 height 5
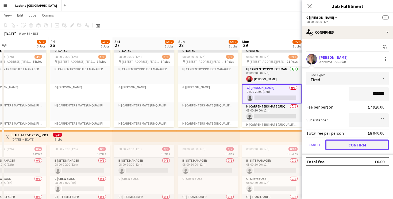
click at [345, 146] on button "Confirm" at bounding box center [356, 145] width 63 height 11
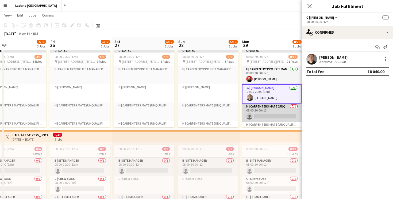
click at [264, 119] on app-card-role "H | Carpenters Mate (Unqualified) 0/1 08:00-20:00 (12h) single-neutral-actions" at bounding box center [272, 113] width 60 height 18
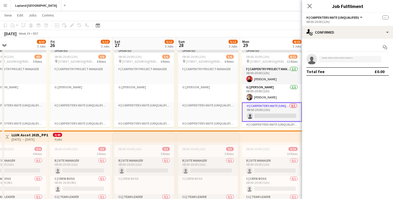
click at [267, 116] on app-card-role "H | Carpenters Mate (Unqualified) 0/1 08:00-20:00 (12h) single-neutral-actions" at bounding box center [272, 112] width 60 height 19
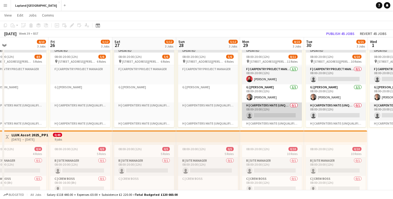
click at [271, 115] on app-card-role "H | Carpenters Mate (Unqualified) 0/1 08:00-20:00 (12h) single-neutral-actions" at bounding box center [272, 112] width 60 height 18
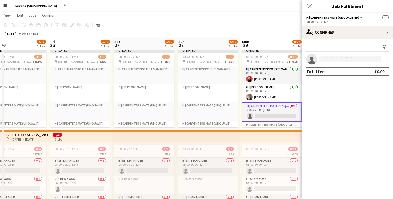
click at [331, 57] on input at bounding box center [350, 59] width 62 height 6
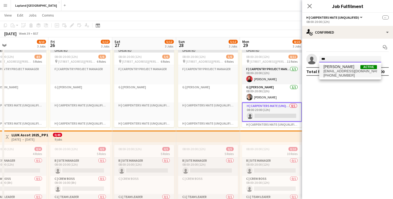
type input "***"
click at [346, 70] on span "s_dickov@hotmail.co.uk" at bounding box center [349, 71] width 53 height 4
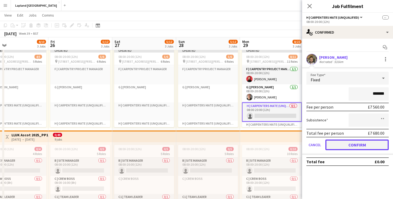
click at [333, 145] on button "Confirm" at bounding box center [356, 145] width 63 height 11
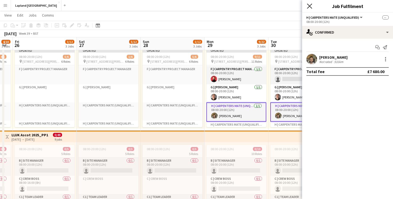
click at [309, 6] on icon at bounding box center [309, 5] width 5 height 5
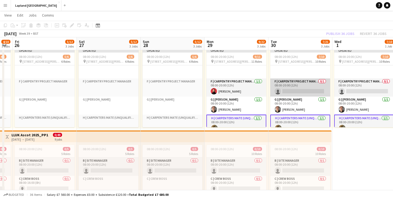
click at [287, 92] on app-card-role "F | Carpentry Project Manager 0/1 08:00-20:00 (12h) single-neutral-actions" at bounding box center [300, 88] width 60 height 18
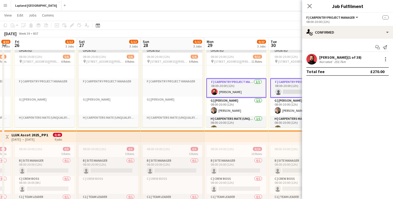
click at [289, 91] on app-card-role "F | Carpentry Project Manager 0/1 08:00-20:00 (12h) single-neutral-actions" at bounding box center [300, 88] width 60 height 19
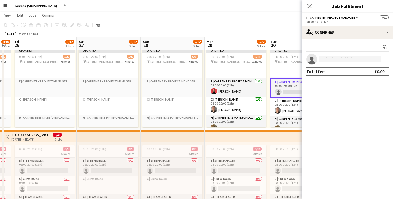
click at [330, 60] on input at bounding box center [350, 59] width 62 height 6
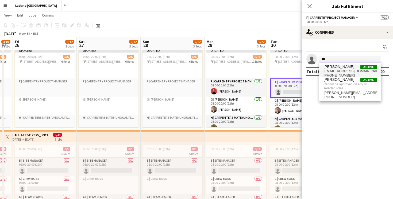
type input "***"
click at [330, 71] on span "hartleylsamuel@gmail.com" at bounding box center [349, 71] width 53 height 4
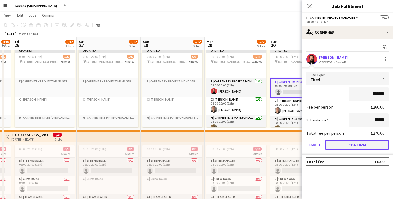
click at [352, 148] on button "Confirm" at bounding box center [356, 145] width 63 height 11
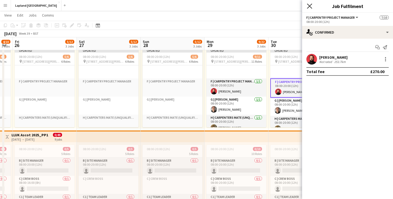
click at [308, 7] on icon at bounding box center [309, 5] width 5 height 5
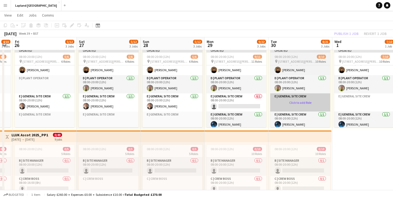
click at [300, 102] on app-card-role-placeholder "E | General Site Crew Click to add Role" at bounding box center [300, 103] width 60 height 18
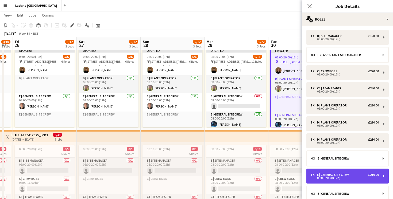
click at [335, 177] on div "08:00-20:00 (12h)" at bounding box center [345, 178] width 68 height 3
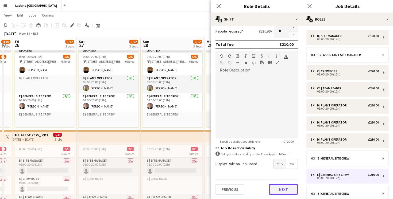
click at [281, 190] on button "Next" at bounding box center [283, 189] width 29 height 11
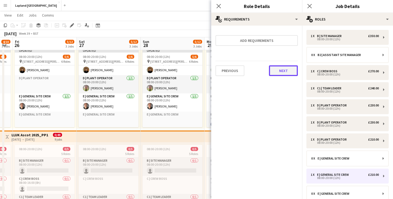
click at [279, 70] on button "Next" at bounding box center [283, 70] width 29 height 11
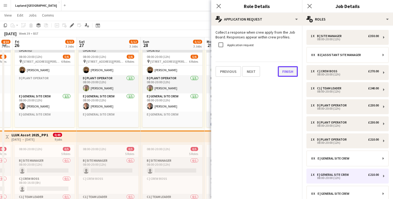
click at [282, 74] on button "Finish" at bounding box center [288, 71] width 20 height 11
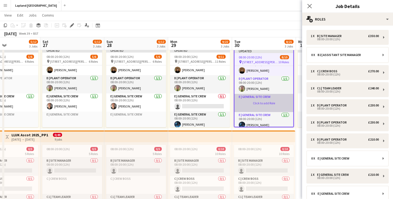
click at [261, 103] on app-card-role-placeholder "E | General Site Crew Click to add Role" at bounding box center [263, 103] width 59 height 18
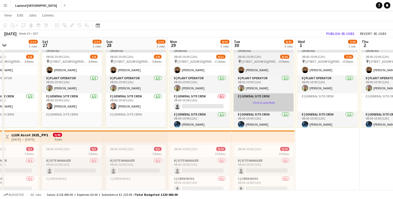
click at [261, 103] on app-card-role-placeholder "E | General Site Crew Click to add Role" at bounding box center [264, 103] width 60 height 18
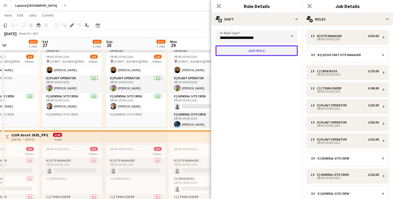
click at [260, 50] on button "Add role" at bounding box center [256, 50] width 82 height 11
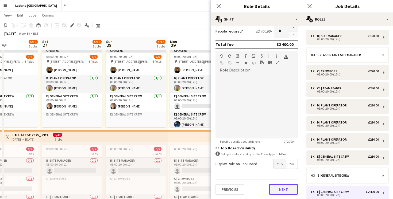
click at [281, 186] on button "Next" at bounding box center [283, 189] width 29 height 11
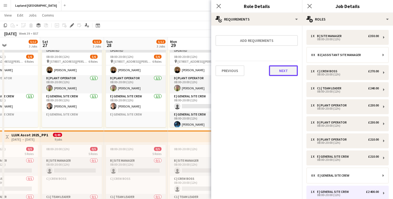
click at [283, 69] on button "Next" at bounding box center [283, 70] width 29 height 11
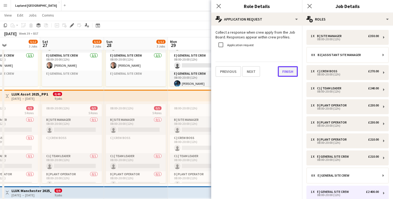
click at [290, 74] on button "Finish" at bounding box center [288, 71] width 20 height 11
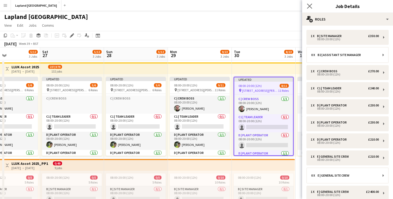
click at [312, 7] on app-icon "Close pop-in" at bounding box center [310, 6] width 8 height 8
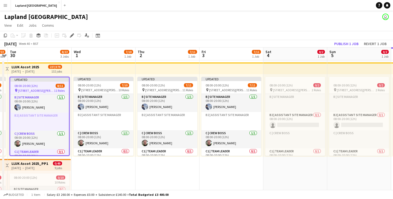
click at [285, 55] on app-board-header-date "Sat 4 0/2 1 Job" at bounding box center [295, 54] width 64 height 13
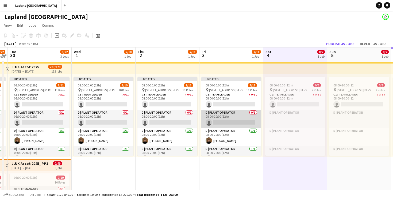
click at [221, 125] on app-card-role "D | Plant Operator 0/1 08:00-20:00 (12h) single-neutral-actions" at bounding box center [231, 119] width 60 height 18
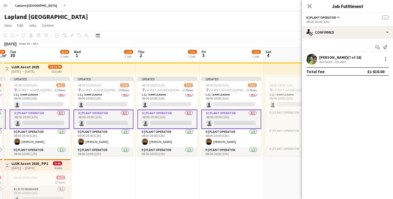
click at [329, 59] on div "Darryl Ladd (7 of 18)" at bounding box center [340, 57] width 42 height 5
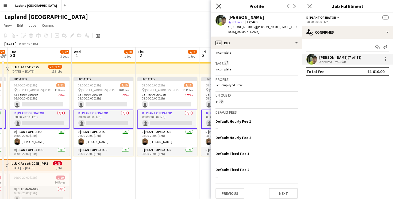
click at [217, 7] on icon at bounding box center [218, 5] width 5 height 5
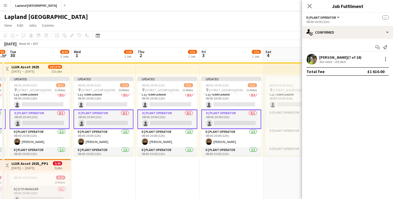
click at [222, 122] on app-card-role "D | Plant Operator 0/1 08:00-20:00 (12h) single-neutral-actions" at bounding box center [231, 119] width 60 height 19
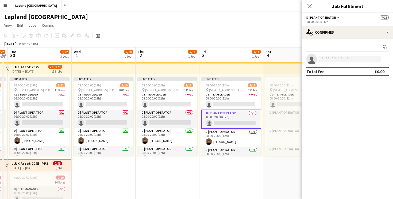
click at [222, 122] on app-card-role "D | Plant Operator 0/1 08:00-20:00 (12h) single-neutral-actions" at bounding box center [231, 119] width 60 height 19
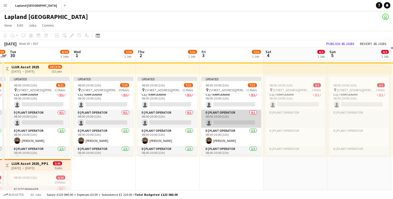
click at [222, 122] on app-card-role "D | Plant Operator 0/1 08:00-20:00 (12h) single-neutral-actions" at bounding box center [231, 119] width 60 height 18
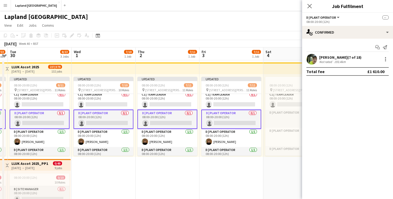
click at [221, 124] on app-card-role "D | Plant Operator 0/1 08:00-20:00 (12h) single-neutral-actions" at bounding box center [231, 119] width 60 height 19
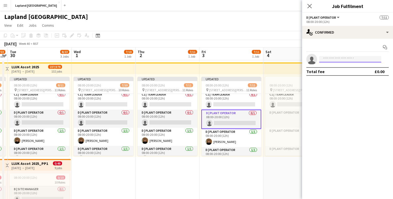
click at [332, 59] on input at bounding box center [350, 59] width 62 height 6
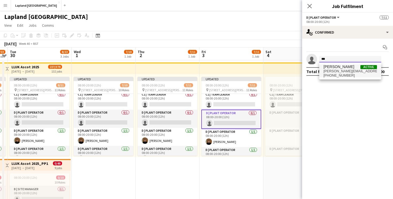
type input "***"
click at [334, 71] on span "[PERSON_NAME][EMAIL_ADDRESS][DOMAIN_NAME]" at bounding box center [349, 71] width 53 height 4
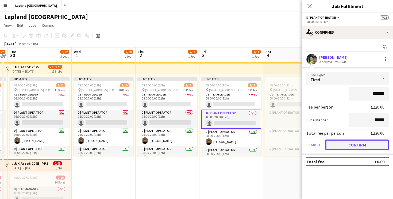
click at [344, 144] on button "Confirm" at bounding box center [356, 145] width 63 height 11
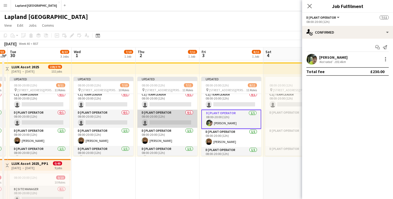
click at [166, 122] on app-card-role "D | Plant Operator 0/1 08:00-20:00 (12h) single-neutral-actions" at bounding box center [167, 119] width 60 height 18
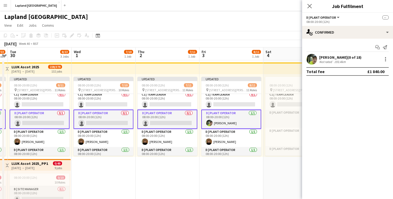
click at [165, 122] on app-card-role "D | Plant Operator 0/1 08:00-20:00 (12h) single-neutral-actions" at bounding box center [167, 119] width 60 height 19
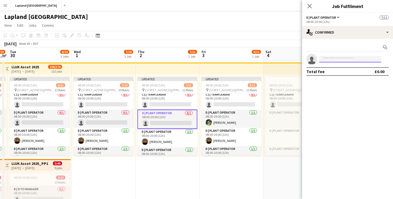
click at [331, 57] on input at bounding box center [350, 59] width 62 height 6
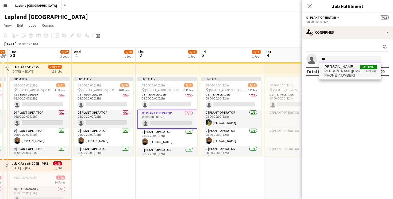
type input "***"
click at [338, 73] on span "[PERSON_NAME][EMAIL_ADDRESS][DOMAIN_NAME]" at bounding box center [349, 71] width 53 height 4
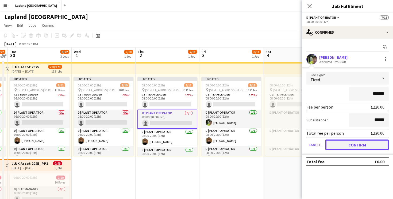
click at [341, 149] on button "Confirm" at bounding box center [356, 145] width 63 height 11
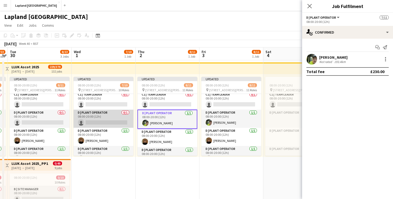
click at [106, 122] on app-card-role "D | Plant Operator 0/1 08:00-20:00 (12h) single-neutral-actions" at bounding box center [104, 119] width 60 height 18
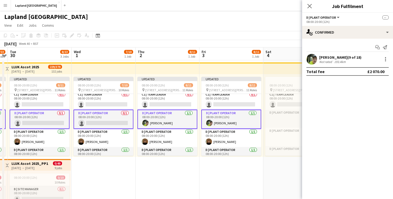
click at [105, 122] on app-card-role "D | Plant Operator 0/1 08:00-20:00 (12h) single-neutral-actions" at bounding box center [104, 119] width 60 height 19
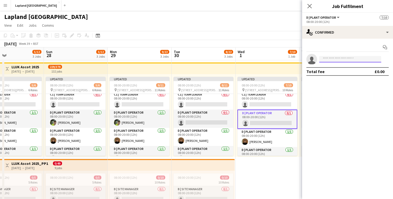
click at [339, 59] on input at bounding box center [350, 59] width 62 height 6
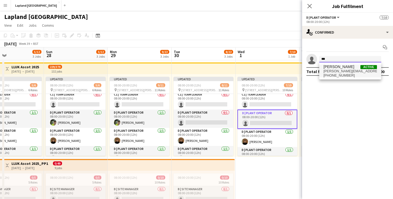
type input "***"
click at [342, 71] on span "[PERSON_NAME][EMAIL_ADDRESS][DOMAIN_NAME]" at bounding box center [349, 71] width 53 height 4
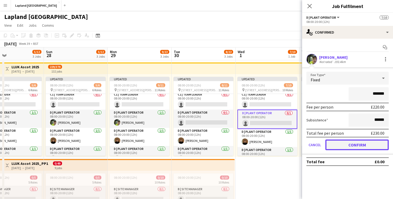
click at [336, 145] on button "Confirm" at bounding box center [356, 145] width 63 height 11
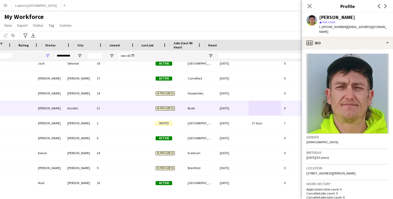
scroll to position [144, 0]
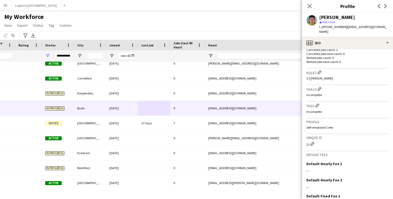
click at [6, 5] on app-icon "Menu" at bounding box center [5, 5] width 4 height 4
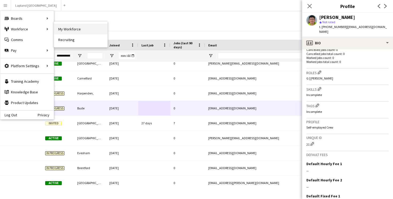
click at [70, 30] on link "My Workforce" at bounding box center [80, 29] width 53 height 11
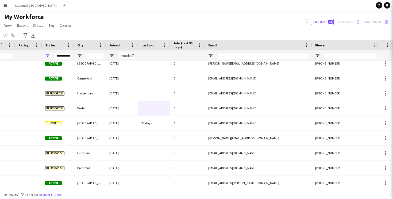
scroll to position [0, 0]
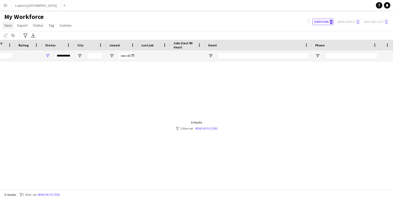
click at [6, 25] on span "View" at bounding box center [7, 25] width 7 height 5
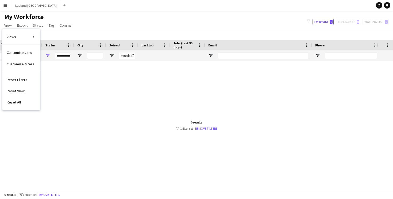
click at [102, 116] on div at bounding box center [188, 125] width 377 height 129
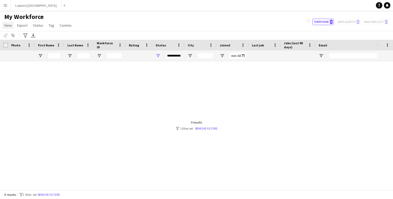
click at [8, 25] on span "View" at bounding box center [7, 25] width 7 height 5
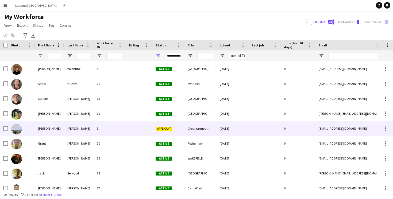
click at [118, 129] on div "7" at bounding box center [110, 128] width 32 height 15
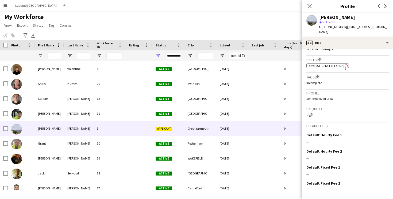
scroll to position [222, 0]
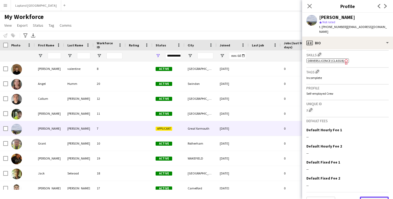
click at [378, 197] on button "Next" at bounding box center [374, 202] width 29 height 11
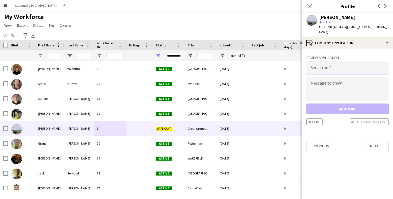
click at [335, 64] on input "email" at bounding box center [347, 67] width 82 height 13
type input "**********"
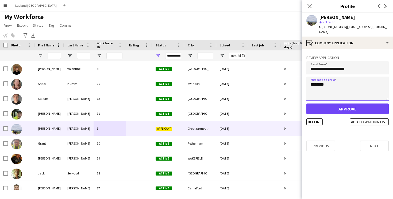
type textarea "********"
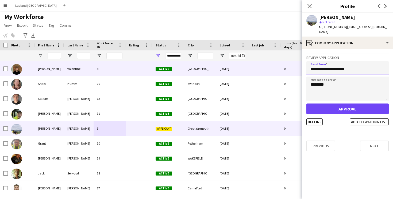
drag, startPoint x: 365, startPoint y: 67, endPoint x: 283, endPoint y: 68, distance: 82.3
click at [283, 68] on body "Menu Boards Boards Boards All jobs Status Workforce Workforce My Workforce Recr…" at bounding box center [196, 99] width 393 height 199
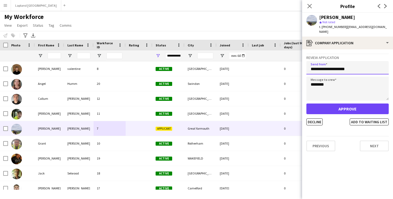
drag, startPoint x: 357, startPoint y: 64, endPoint x: 302, endPoint y: 65, distance: 55.1
click at [302, 65] on app-crew-profile-application "**********" at bounding box center [347, 124] width 91 height 150
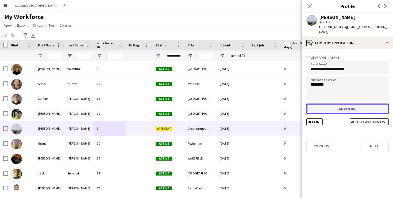
click at [331, 104] on button "Approve" at bounding box center [347, 109] width 82 height 11
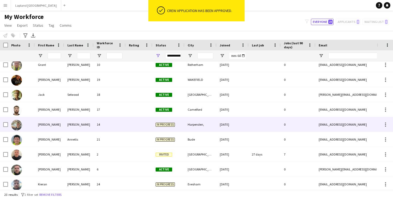
scroll to position [0, 0]
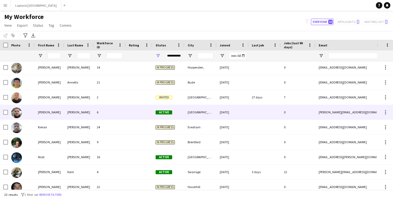
scroll to position [139, 0]
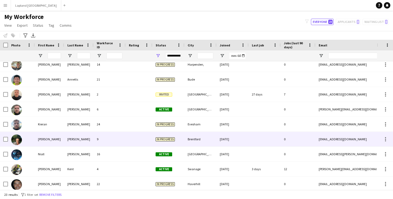
click at [128, 140] on div at bounding box center [139, 139] width 27 height 15
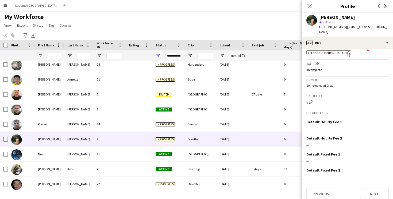
scroll to position [210, 0]
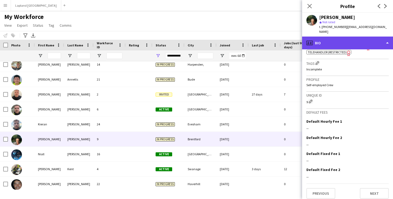
click at [389, 39] on div "profile Bio" at bounding box center [347, 43] width 91 height 13
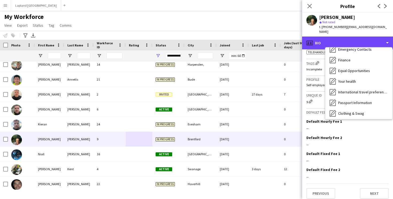
scroll to position [72, 0]
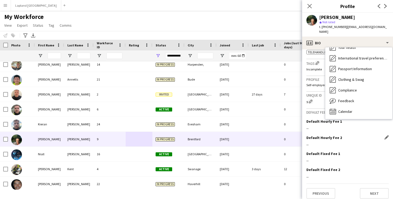
click at [352, 136] on div "Default Hourly Fee 2 Edit this field" at bounding box center [347, 138] width 82 height 5
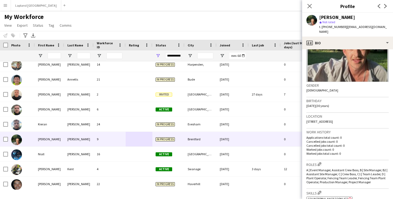
scroll to position [57, 0]
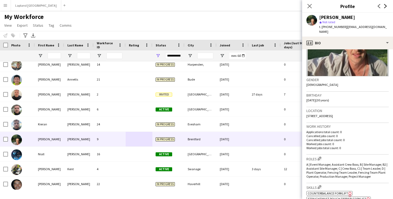
click at [385, 7] on icon at bounding box center [385, 6] width 3 height 4
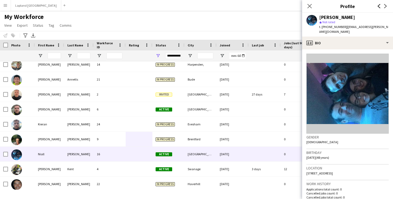
click at [380, 7] on icon "Previous" at bounding box center [379, 6] width 4 height 4
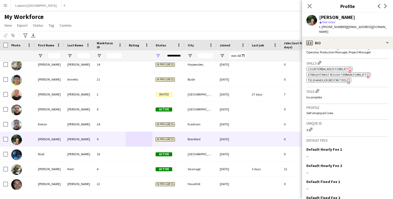
scroll to position [210, 0]
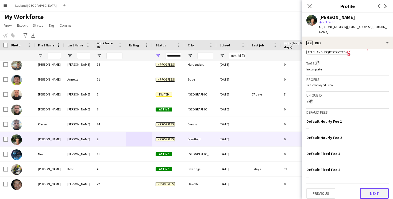
click at [366, 194] on button "Next" at bounding box center [374, 193] width 29 height 11
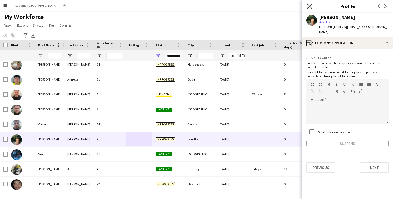
click at [309, 7] on icon at bounding box center [309, 5] width 5 height 5
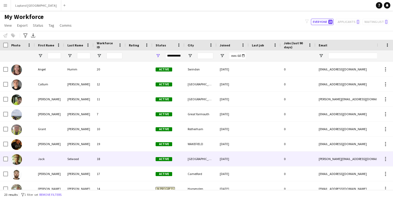
scroll to position [0, 0]
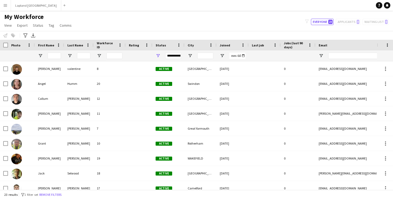
click at [2, 3] on button "Menu" at bounding box center [5, 5] width 11 height 11
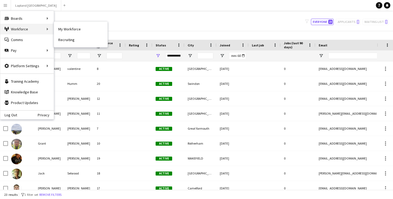
click at [11, 26] on div "Workforce Workforce" at bounding box center [26, 29] width 53 height 11
click at [44, 27] on div "Workforce Workforce" at bounding box center [26, 29] width 53 height 11
click at [47, 28] on div "Workforce Workforce" at bounding box center [26, 29] width 53 height 11
click at [63, 30] on link "My Workforce" at bounding box center [80, 29] width 53 height 11
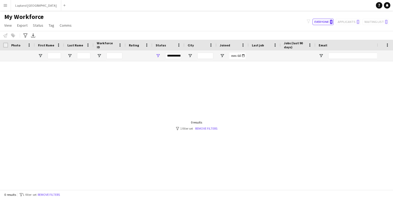
click at [205, 131] on div at bounding box center [188, 125] width 377 height 129
click at [205, 130] on link "Remove filters" at bounding box center [206, 129] width 22 height 4
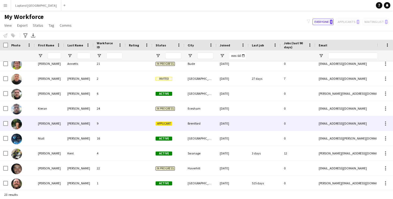
click at [106, 122] on div "9" at bounding box center [110, 123] width 32 height 15
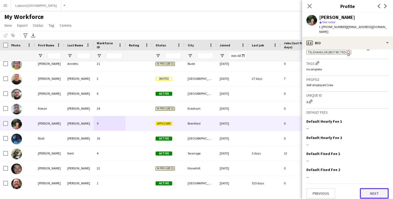
click at [372, 190] on button "Next" at bounding box center [374, 193] width 29 height 11
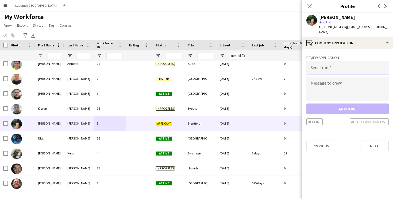
click at [324, 64] on input "email" at bounding box center [347, 67] width 82 height 13
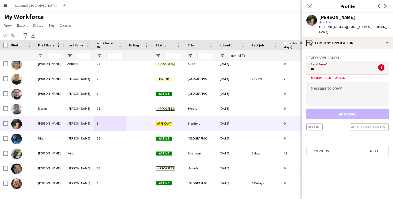
type input "*"
paste input "**********"
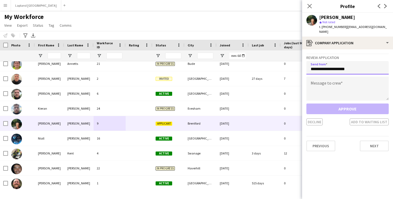
type input "**********"
click at [326, 82] on textarea at bounding box center [347, 89] width 82 height 24
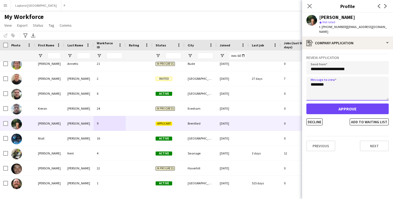
type textarea "********"
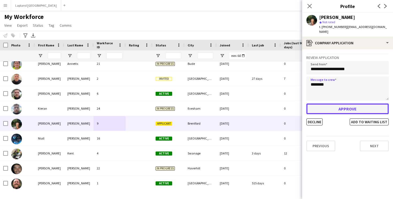
click at [322, 106] on button "Approve" at bounding box center [347, 109] width 82 height 11
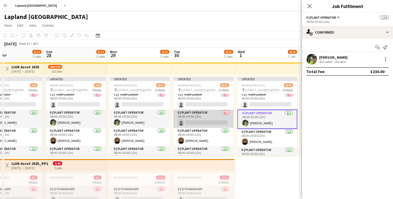
click at [192, 122] on app-card-role "D | Plant Operator 0/1 08:00-20:00 (12h) single-neutral-actions" at bounding box center [203, 119] width 60 height 18
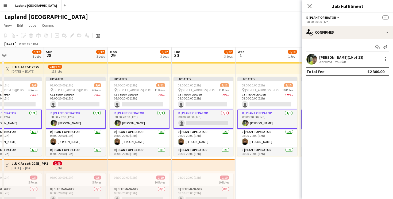
click at [195, 123] on app-card-role "D | Plant Operator 0/1 08:00-20:00 (12h) single-neutral-actions" at bounding box center [203, 119] width 60 height 19
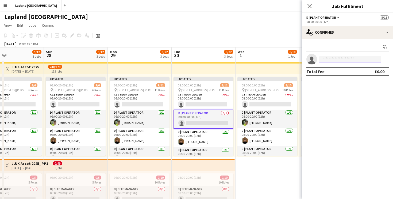
click at [327, 58] on input at bounding box center [350, 59] width 62 height 6
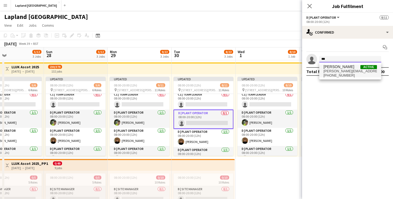
type input "***"
click at [342, 67] on span "Darryl Ladd" at bounding box center [338, 67] width 31 height 5
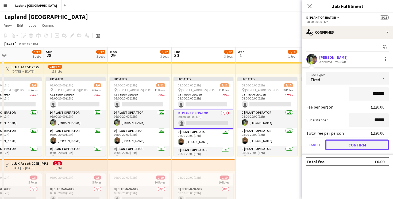
click at [337, 148] on button "Confirm" at bounding box center [356, 145] width 63 height 11
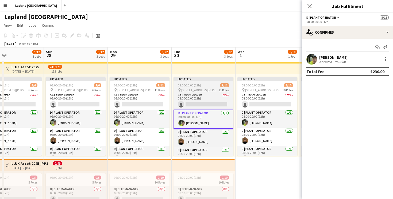
scroll to position [73, 0]
